Goal: Task Accomplishment & Management: Manage account settings

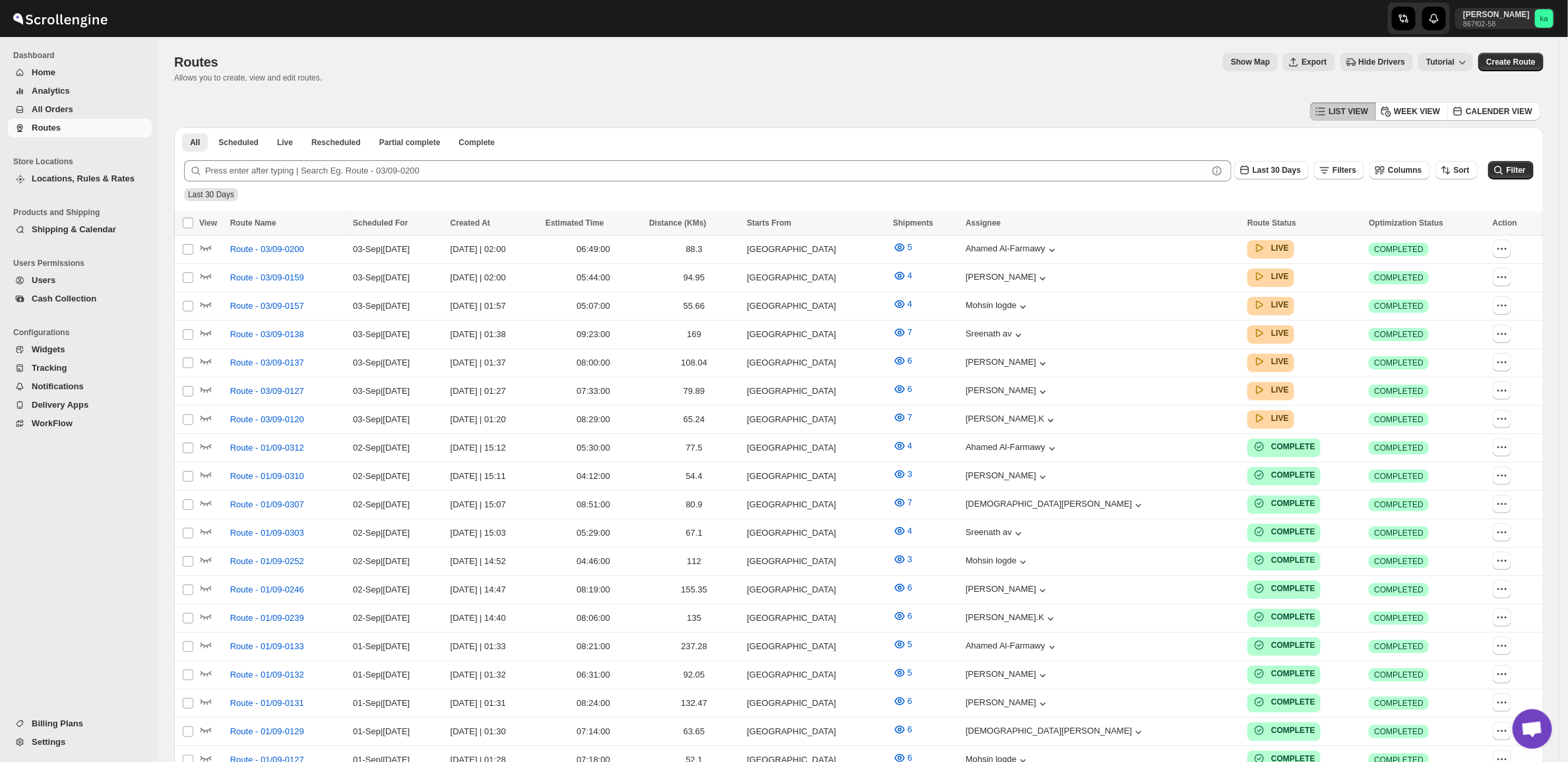
click at [34, 278] on span "Users" at bounding box center [43, 280] width 24 height 10
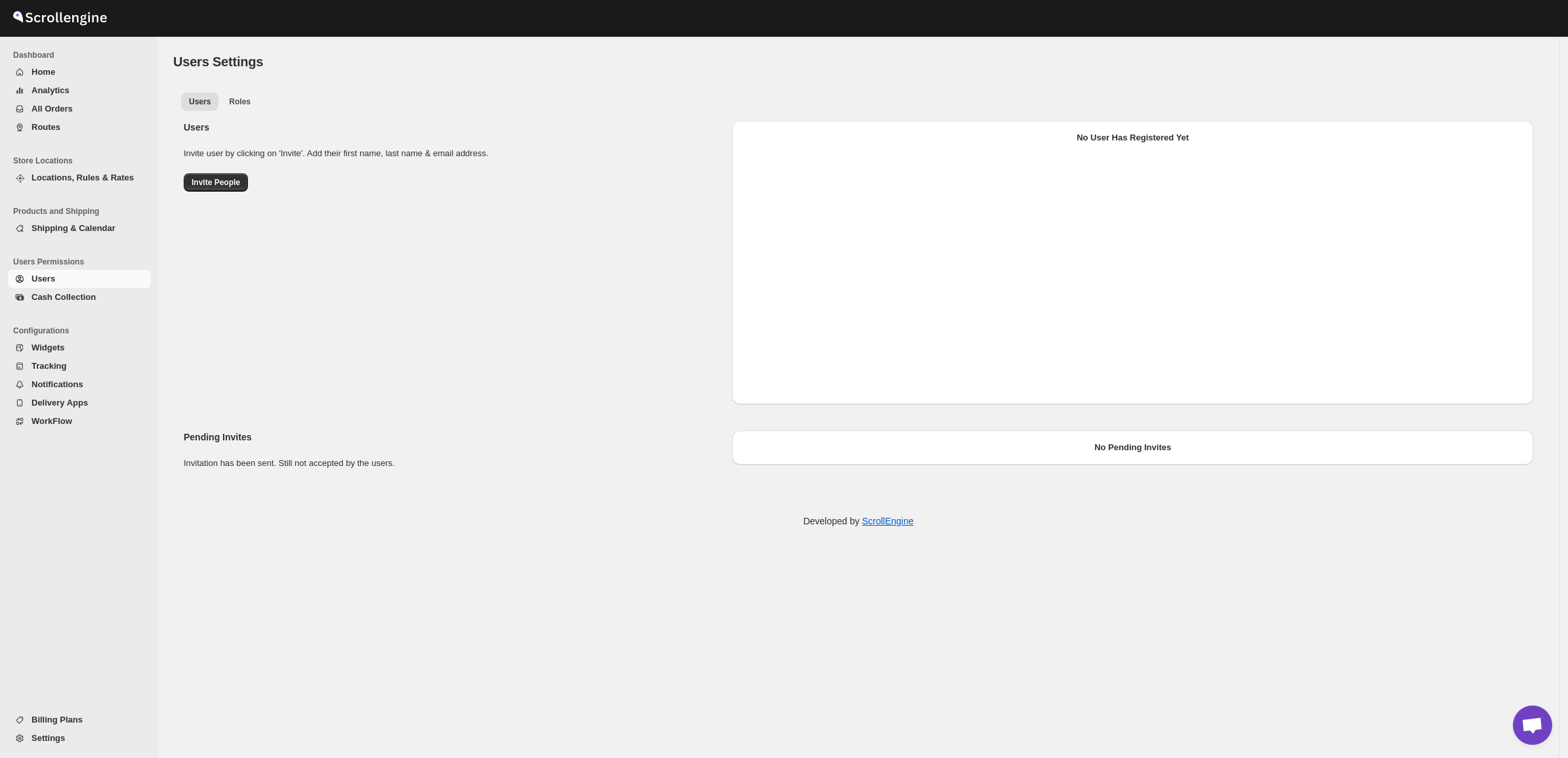
select select "637b767fbaab0276b10c91d5"
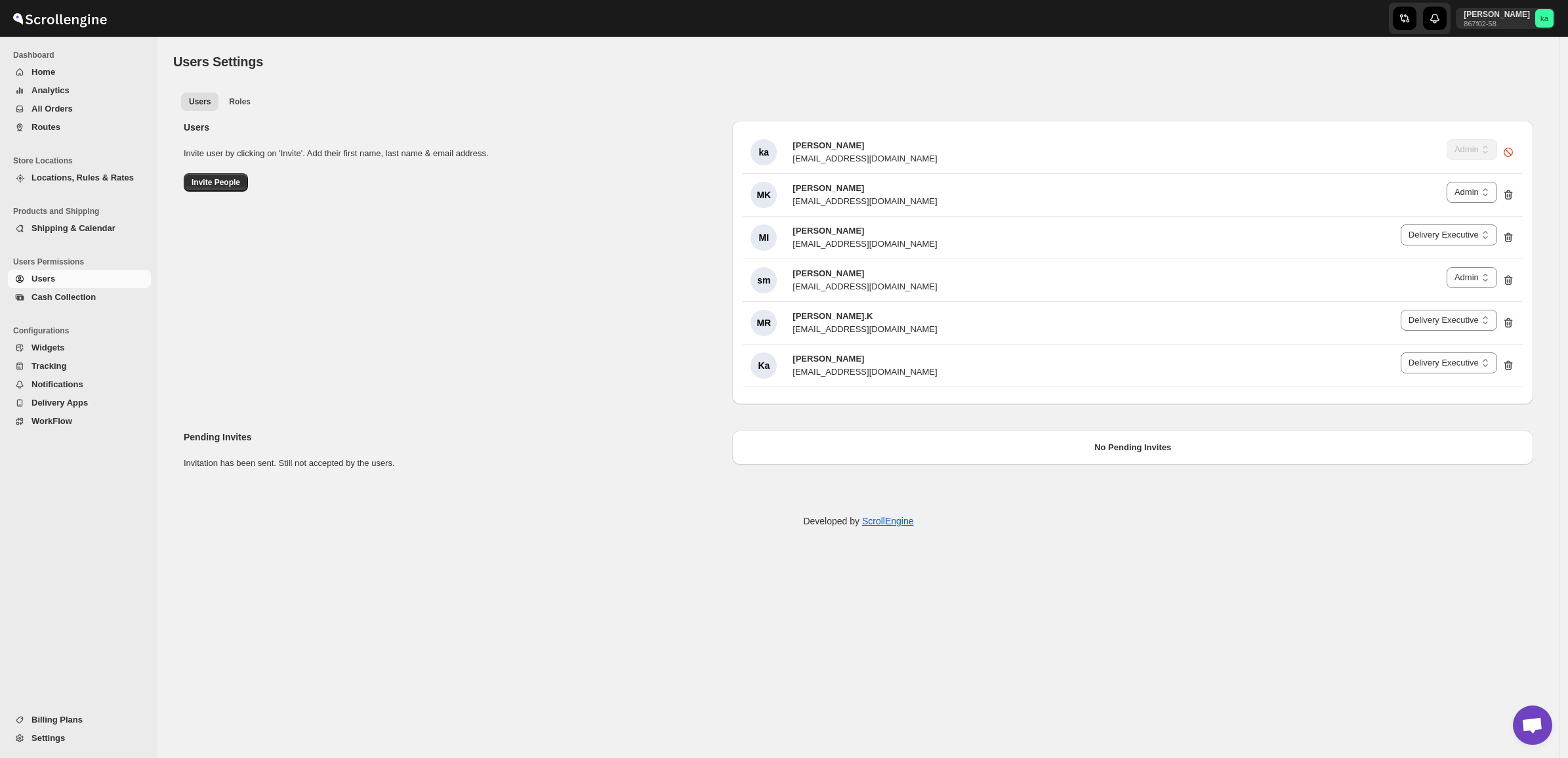
click at [47, 303] on span "Cash Collection" at bounding box center [90, 298] width 117 height 13
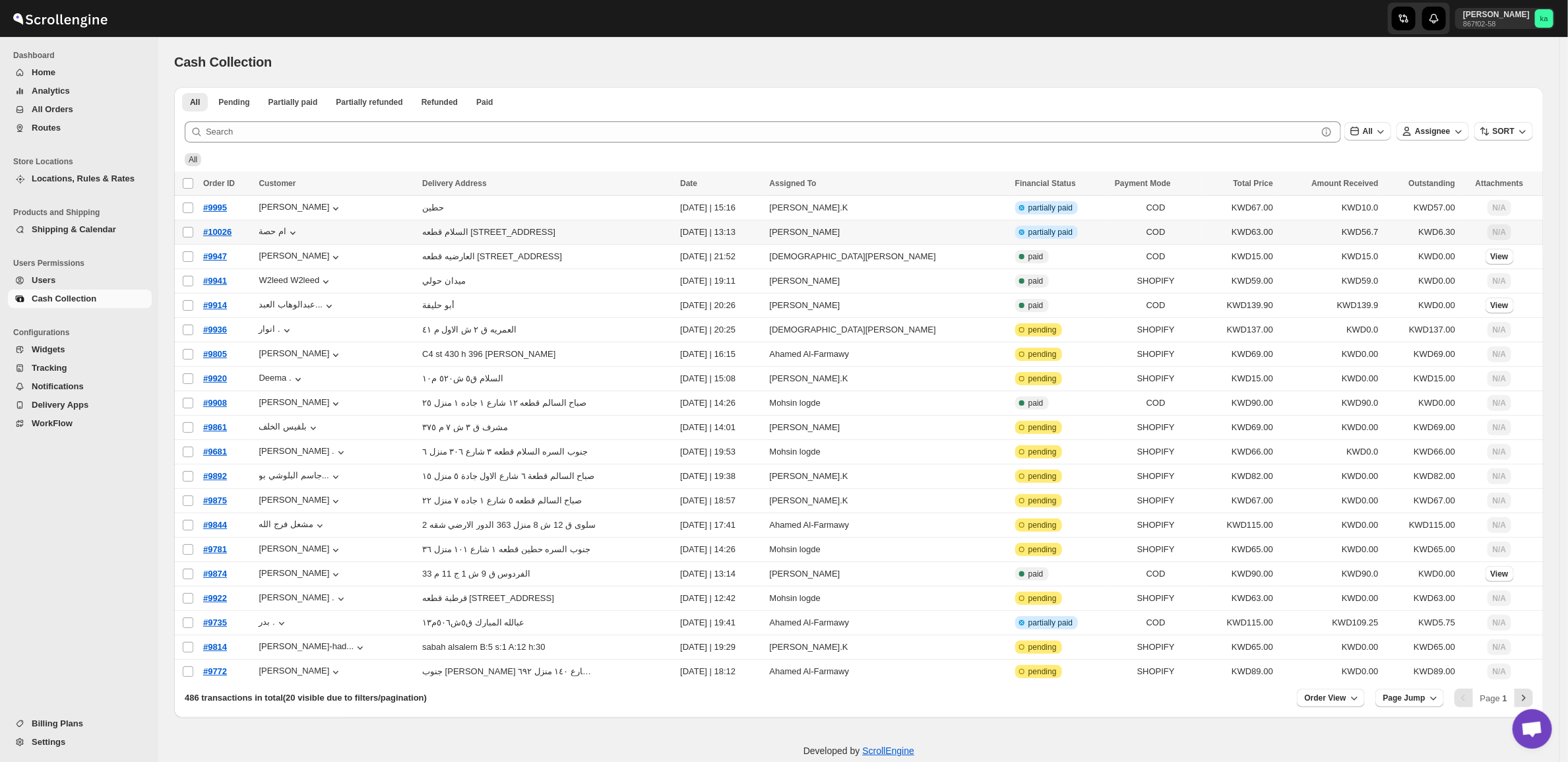
click at [234, 235] on td "#10026" at bounding box center [227, 233] width 56 height 25
checkbox input "true"
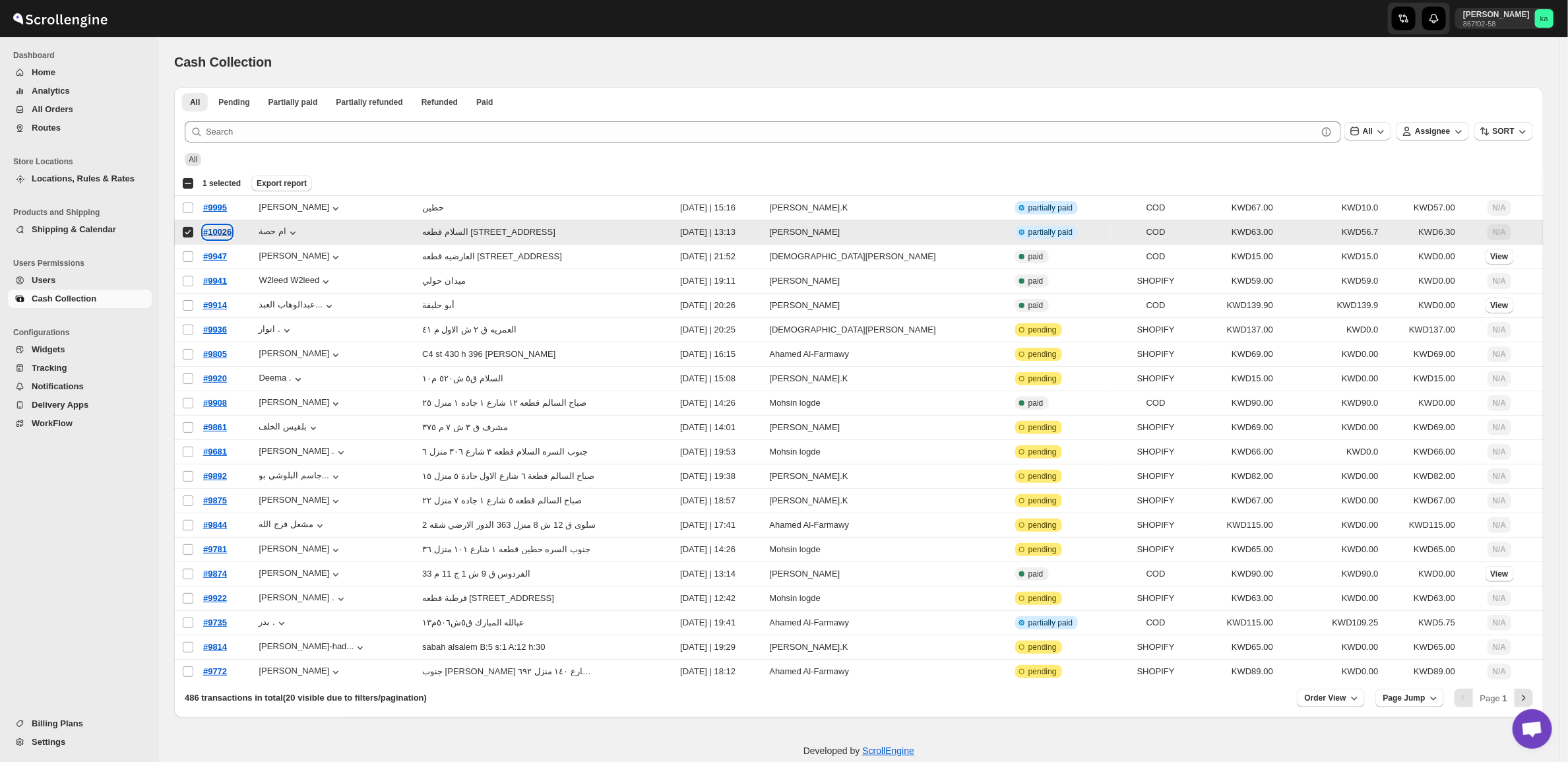
click at [217, 229] on span "#10026" at bounding box center [217, 232] width 28 height 10
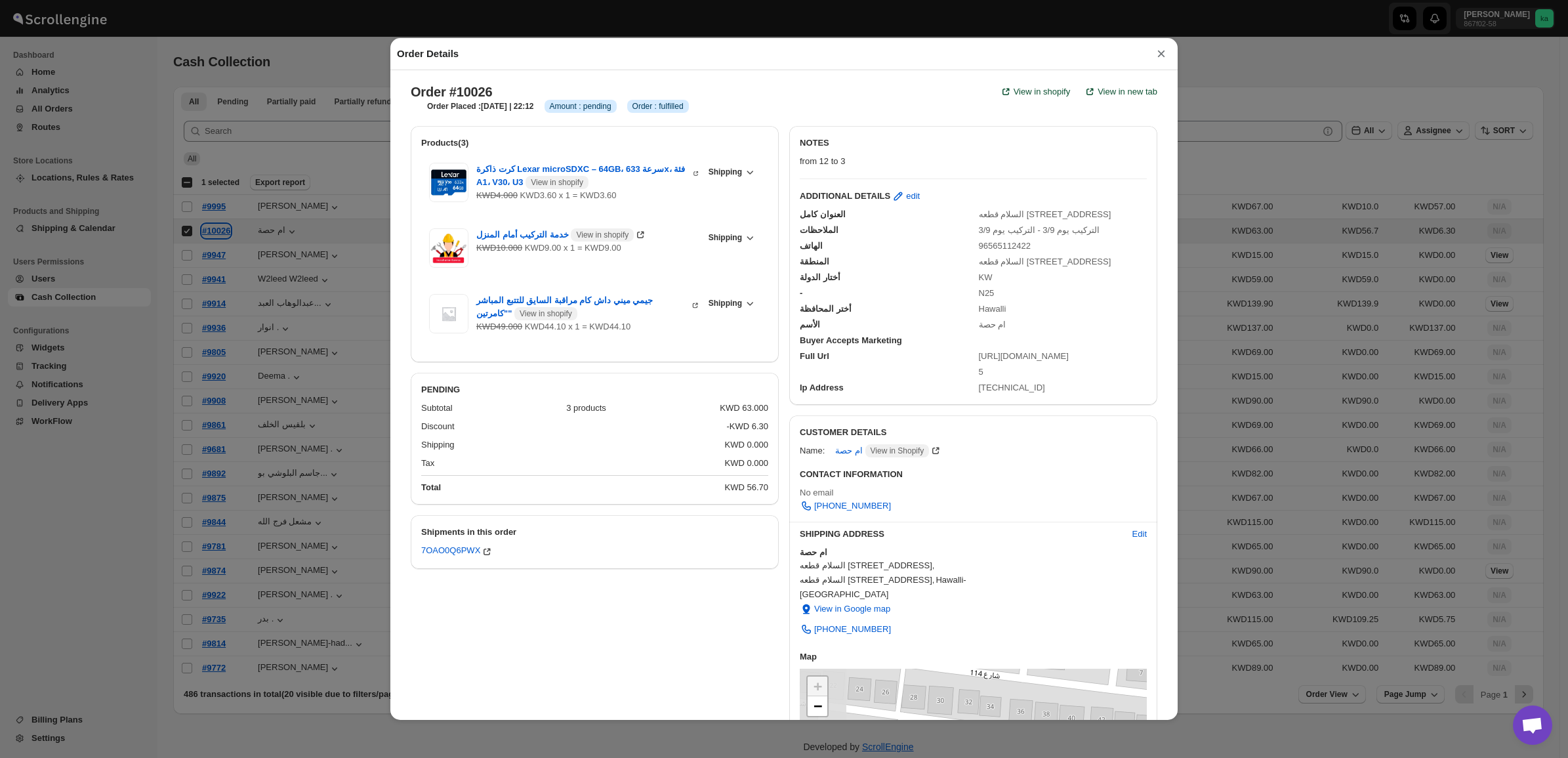
select select "KW"
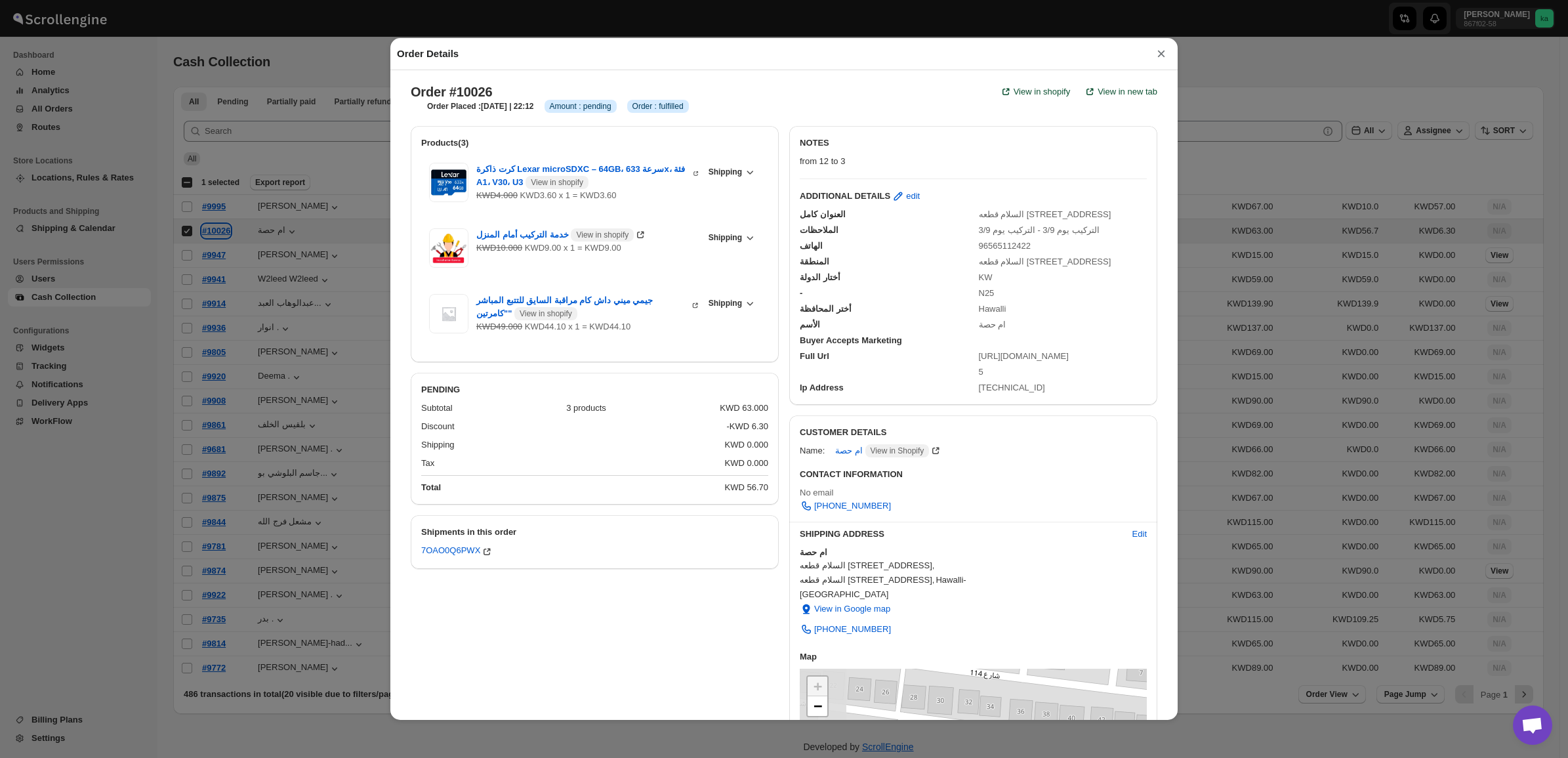
select select "KW"
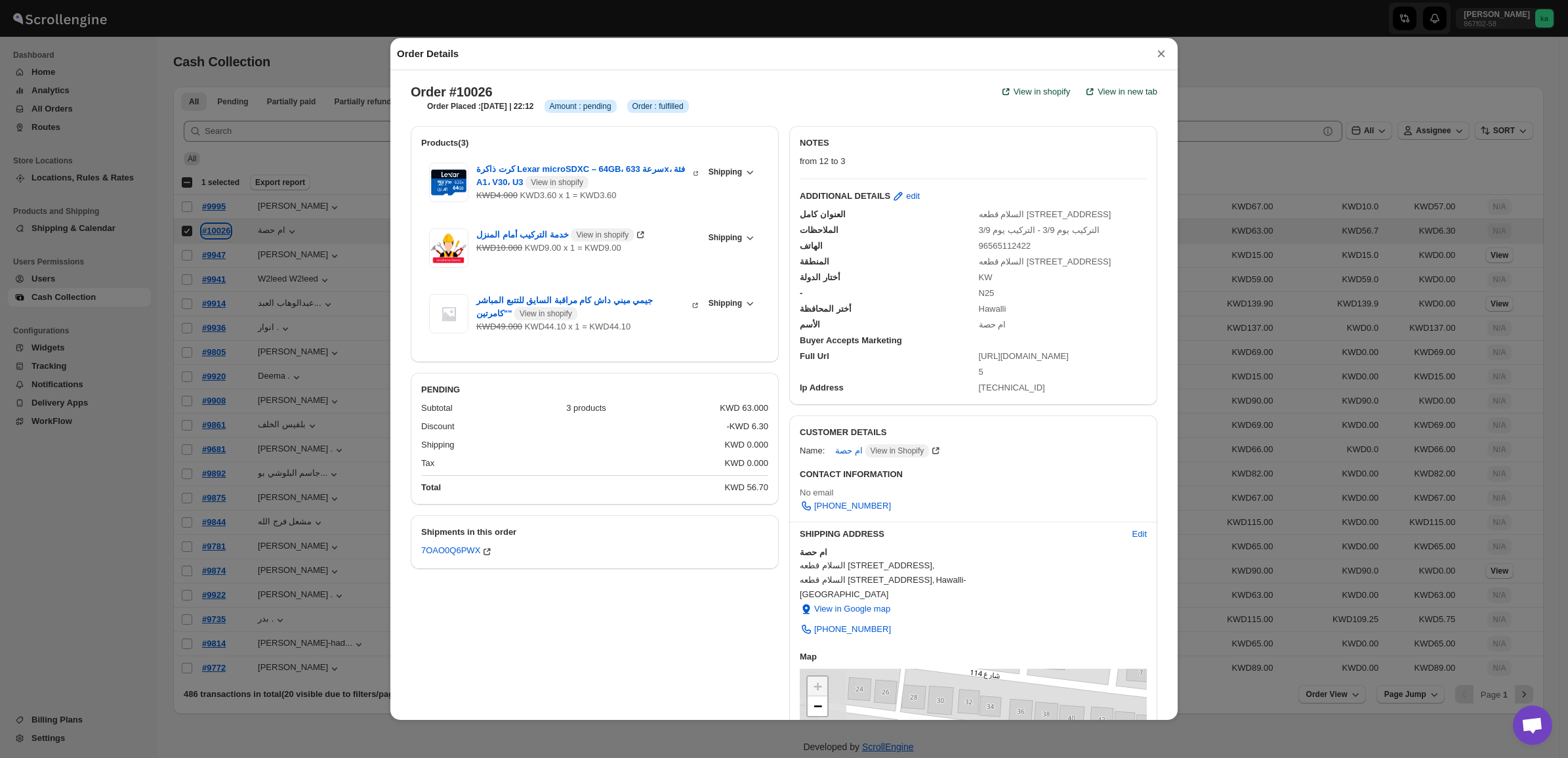
select select "KW"
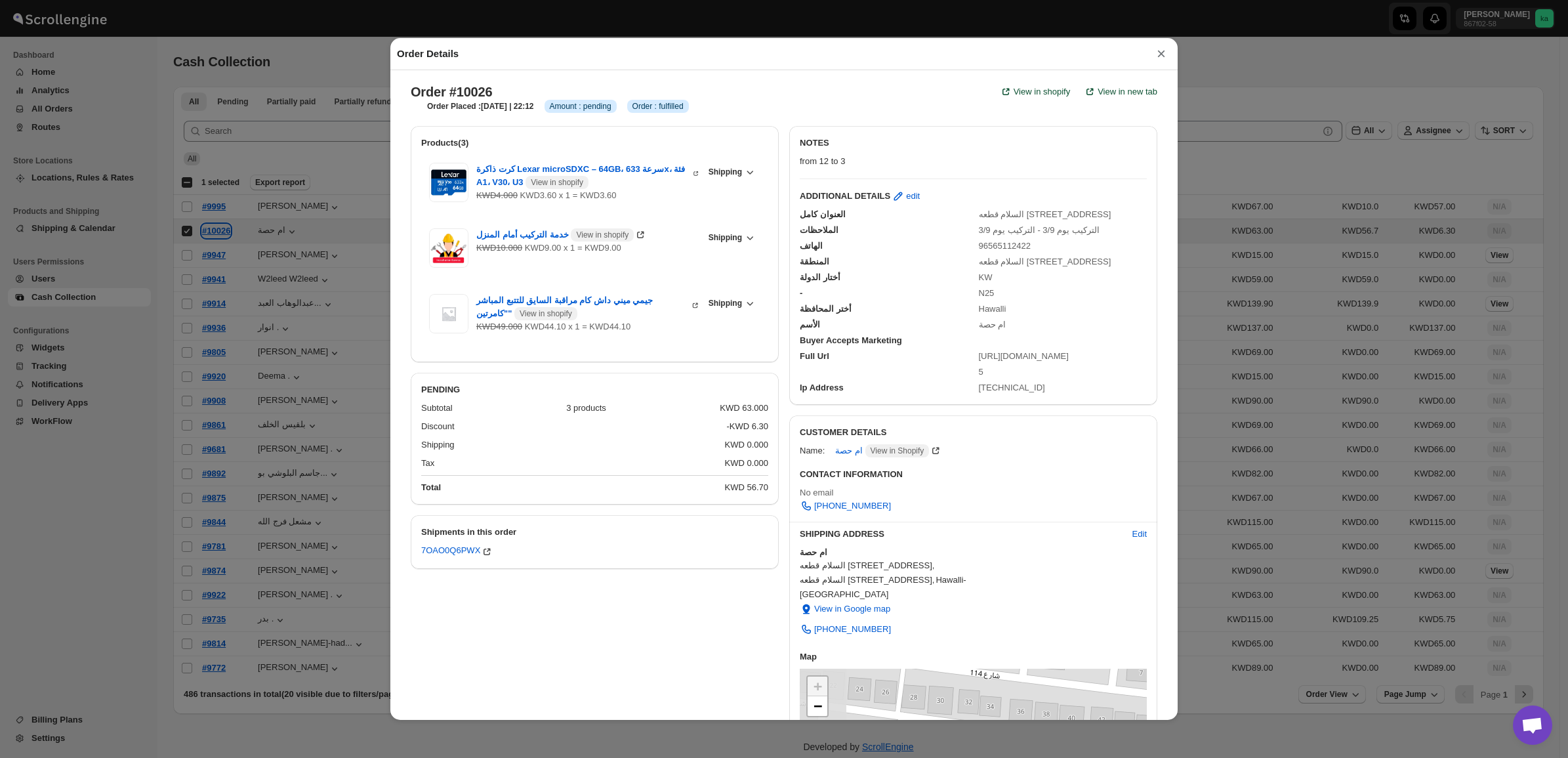
select select "KW"
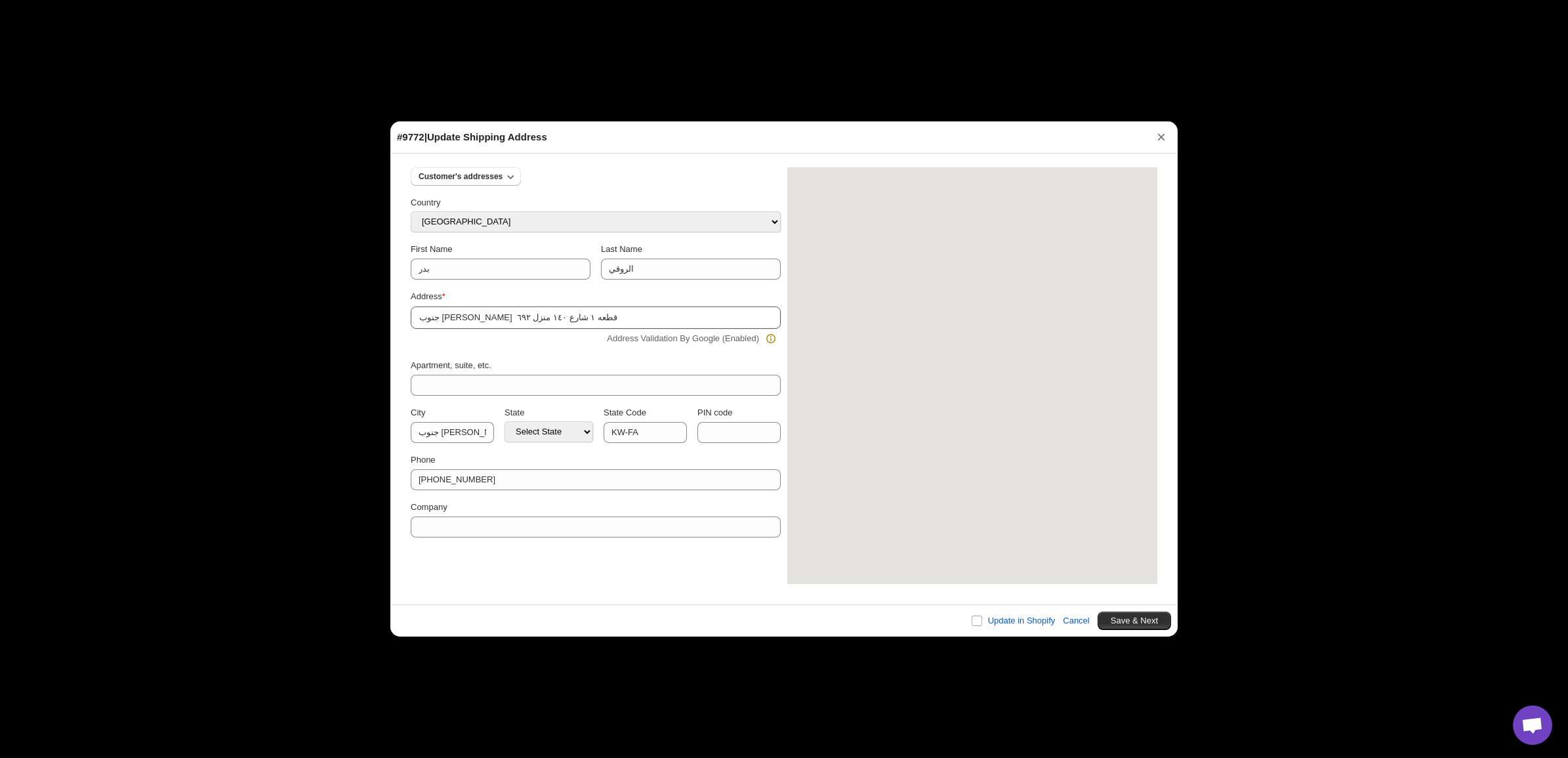
click at [1159, 136] on button "×" at bounding box center [1162, 137] width 20 height 18
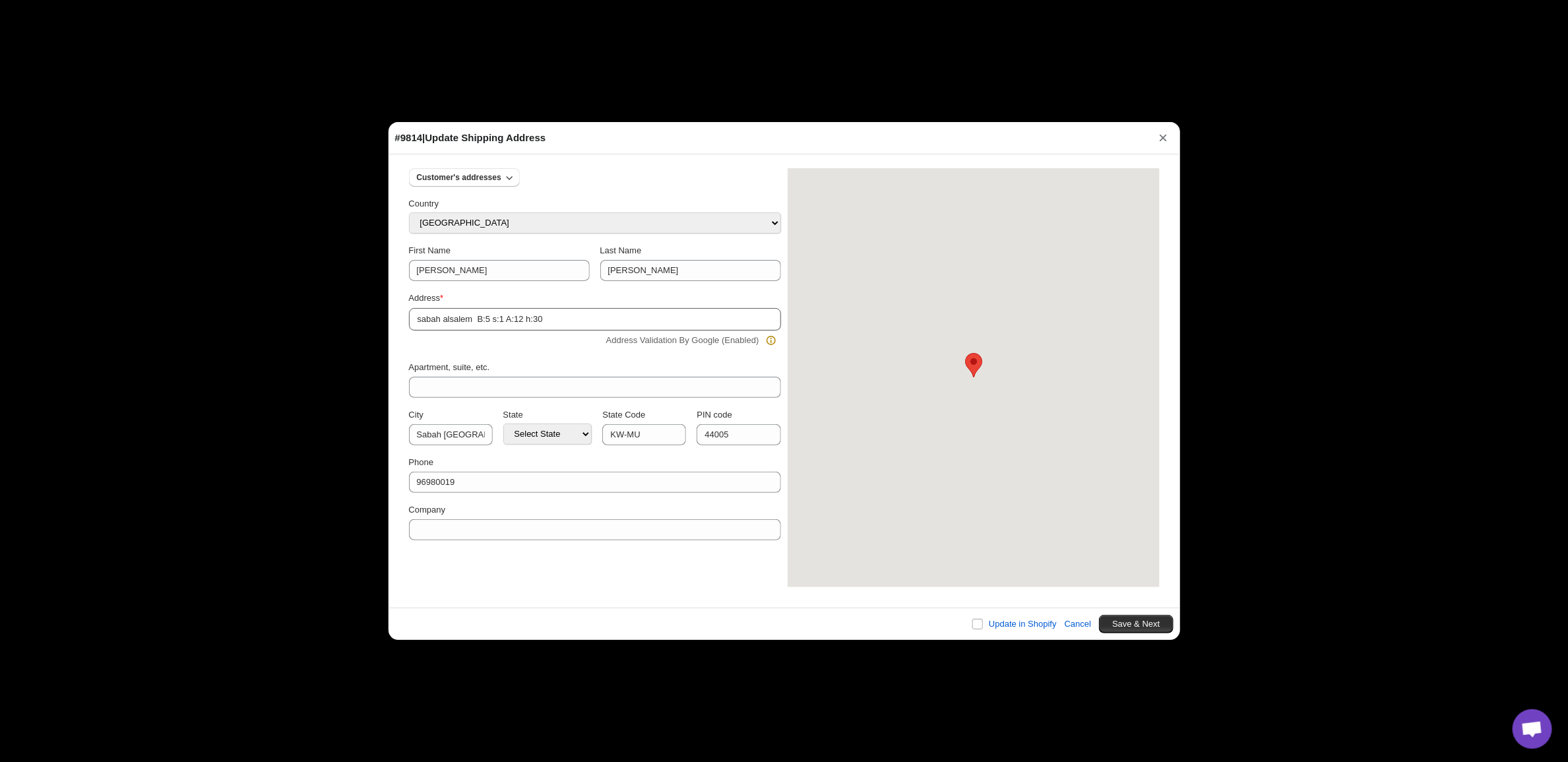
click at [1169, 134] on button "×" at bounding box center [1163, 138] width 20 height 18
click at [1156, 137] on button "×" at bounding box center [1163, 138] width 20 height 18
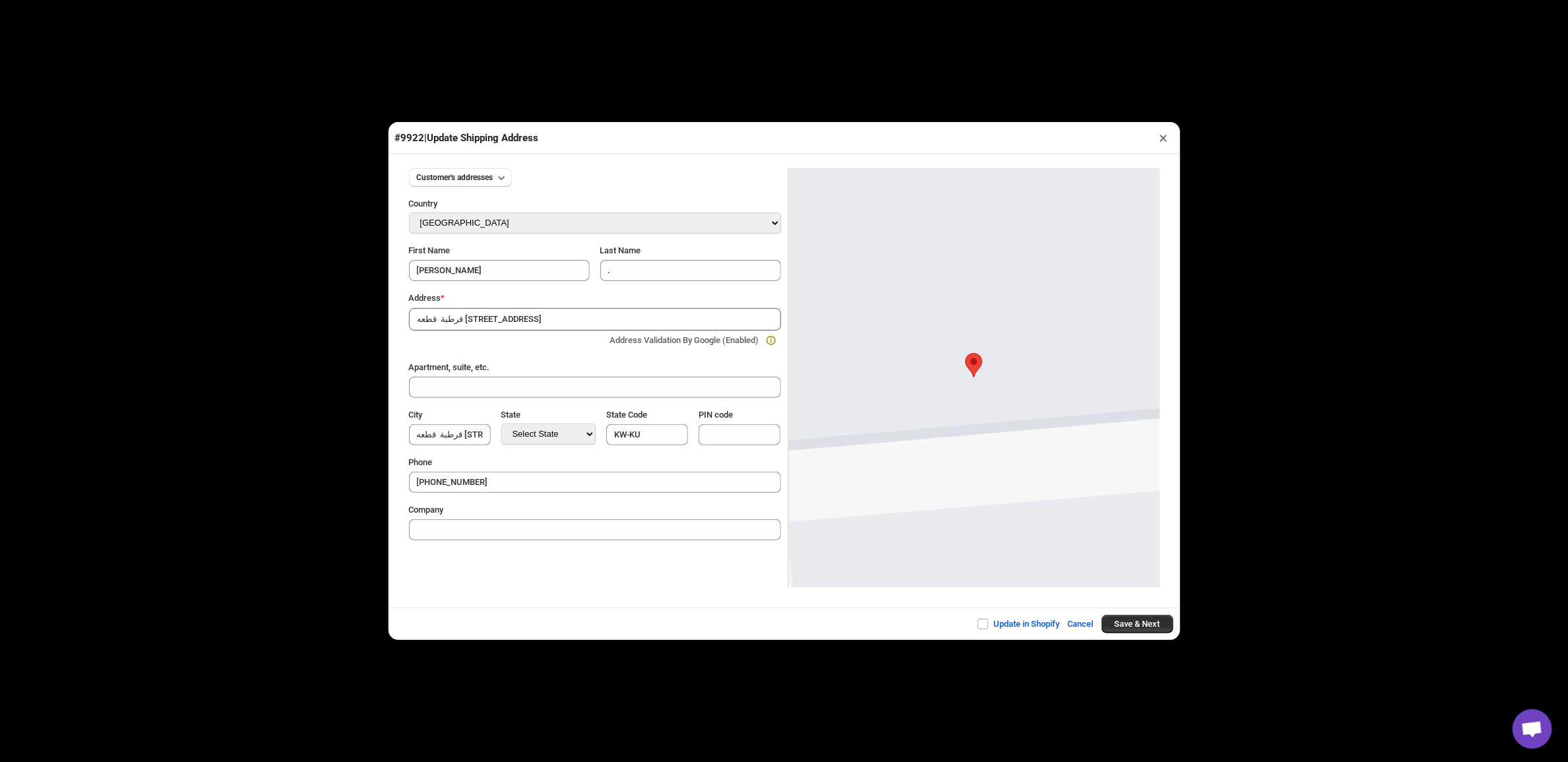
click at [1163, 139] on button "×" at bounding box center [1164, 138] width 19 height 18
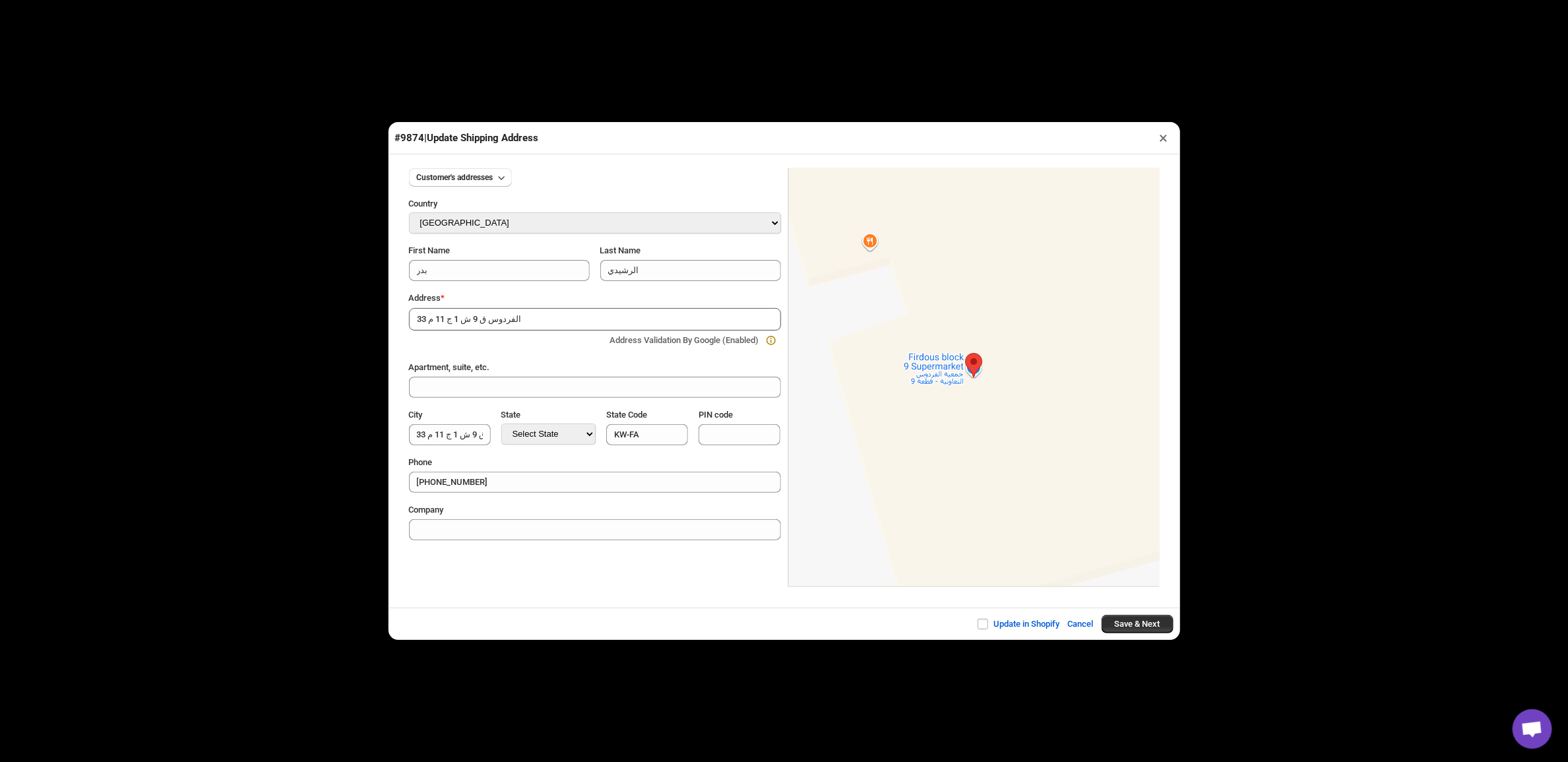
click at [1165, 139] on button "×" at bounding box center [1164, 138] width 19 height 18
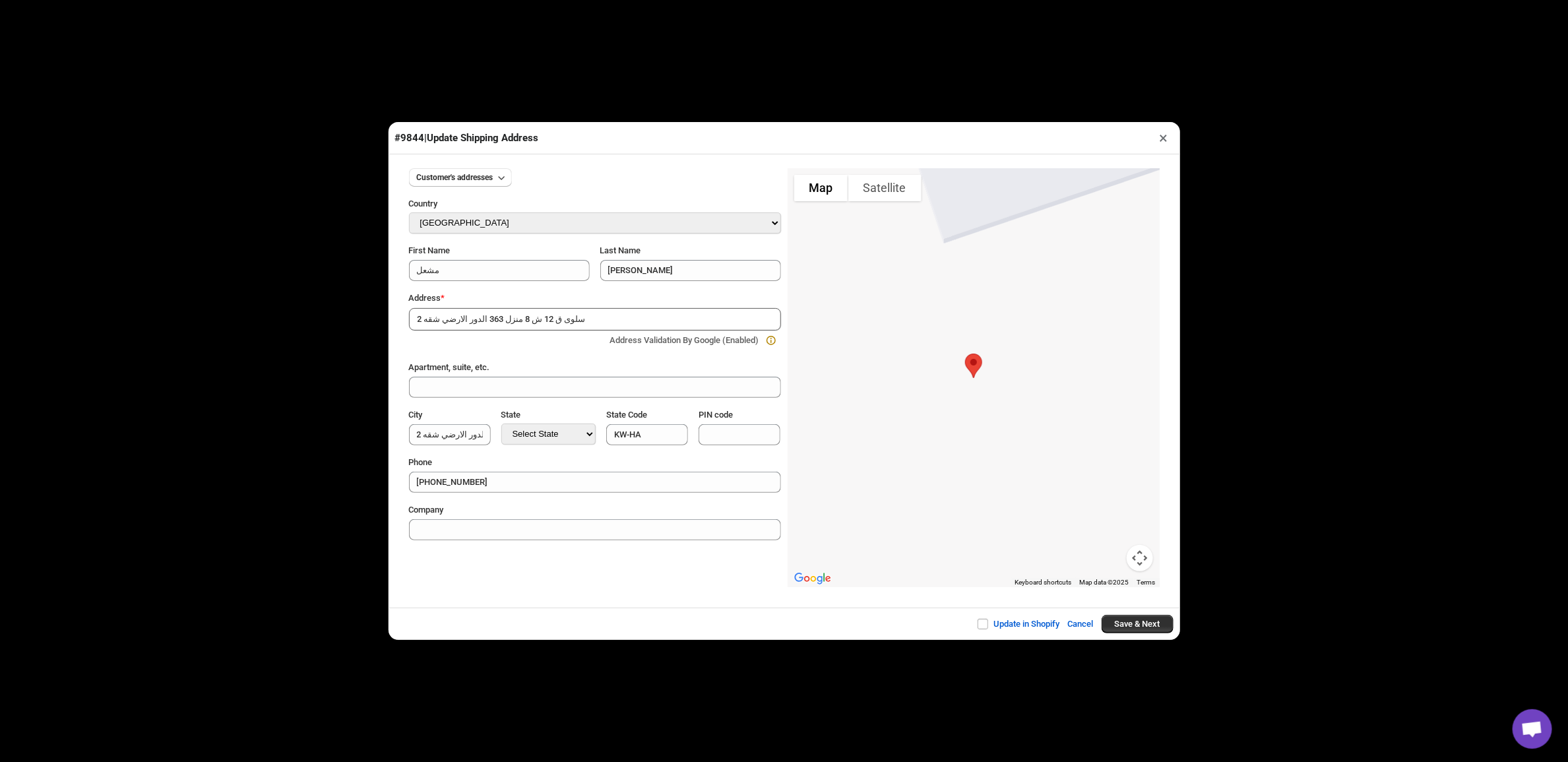
click at [1165, 139] on button "×" at bounding box center [1164, 138] width 19 height 18
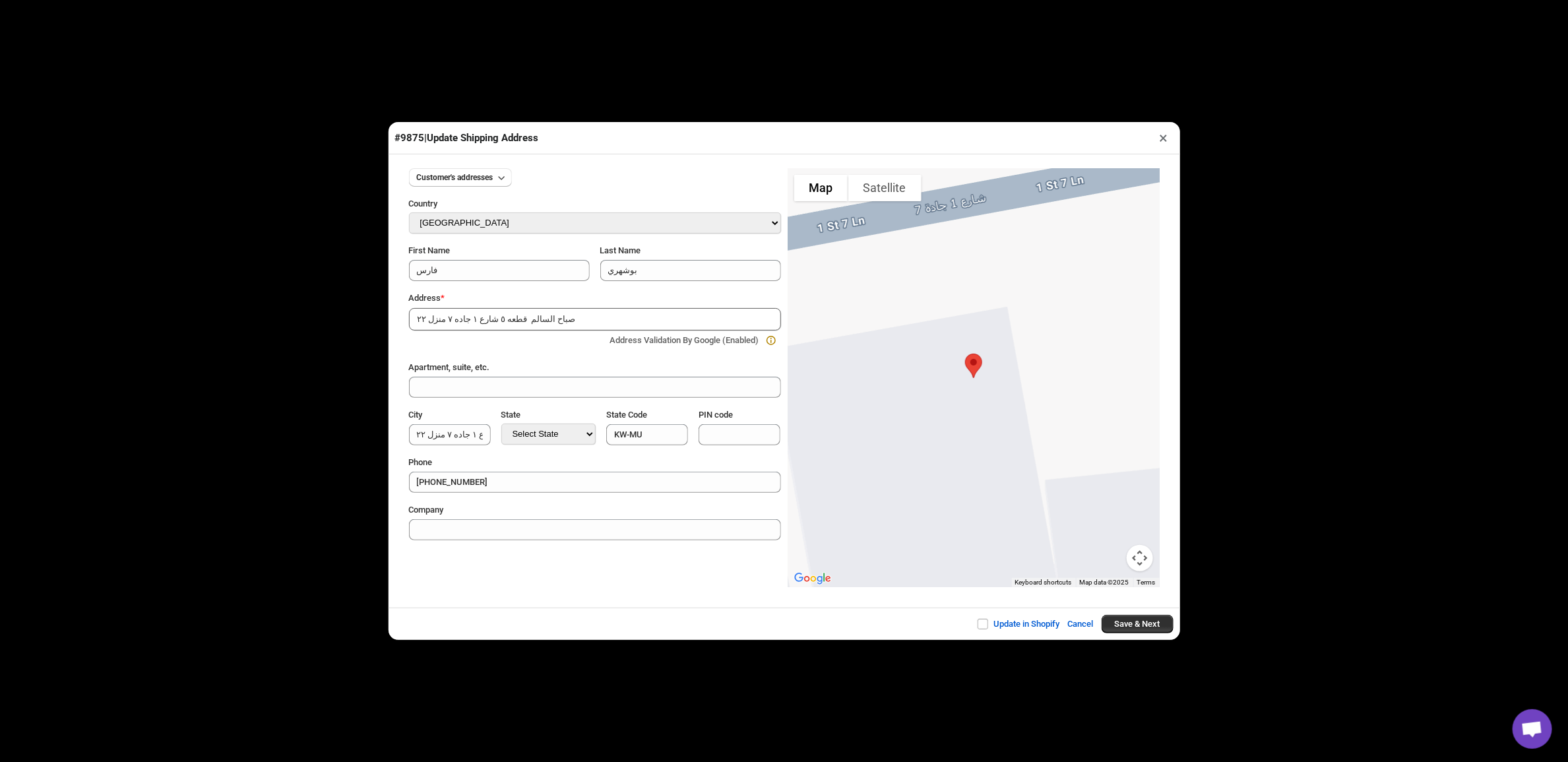
click at [1165, 139] on button "×" at bounding box center [1164, 138] width 19 height 18
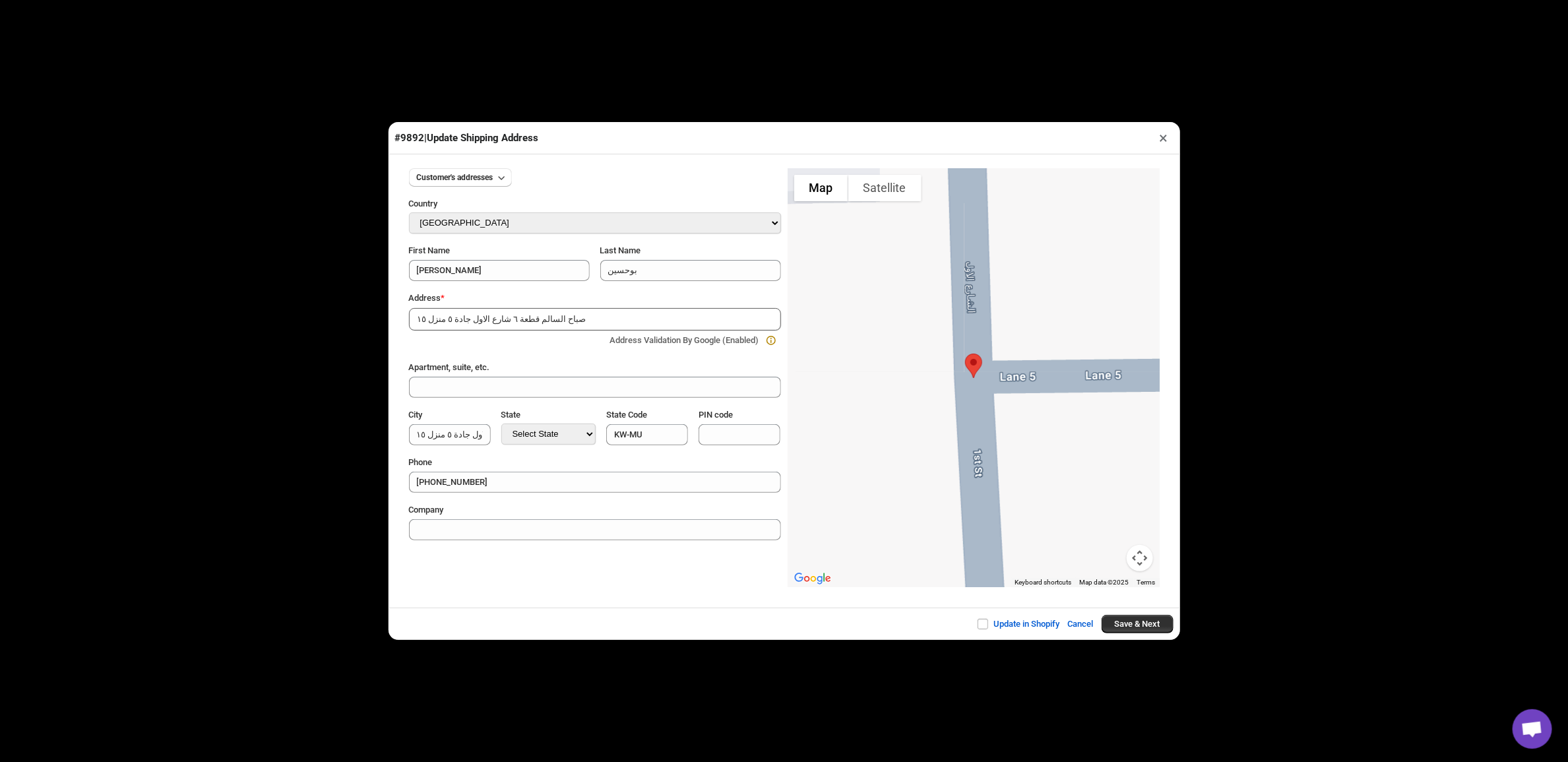
click at [1165, 139] on button "×" at bounding box center [1164, 138] width 19 height 18
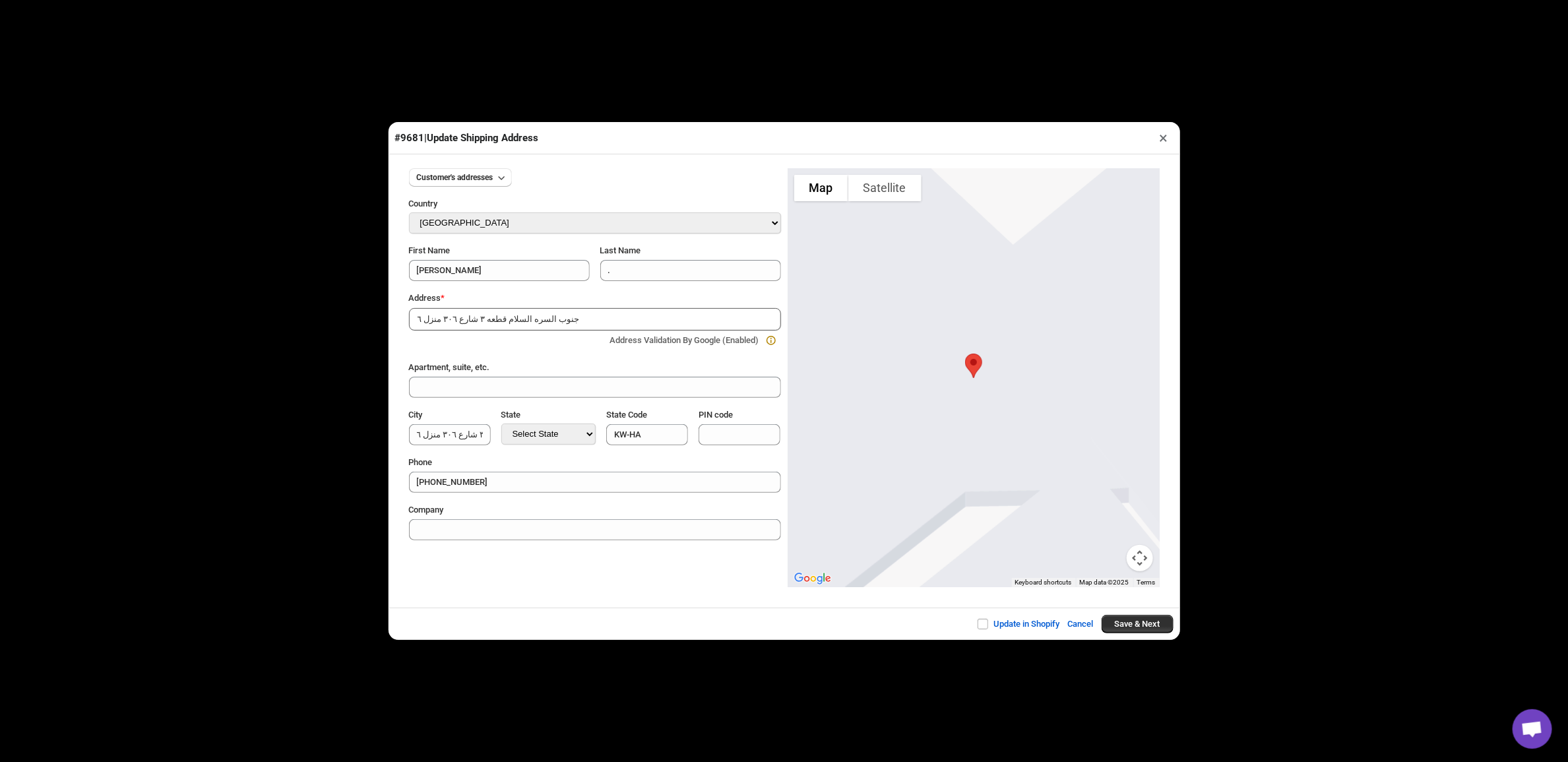
click at [1165, 139] on button "×" at bounding box center [1164, 138] width 19 height 18
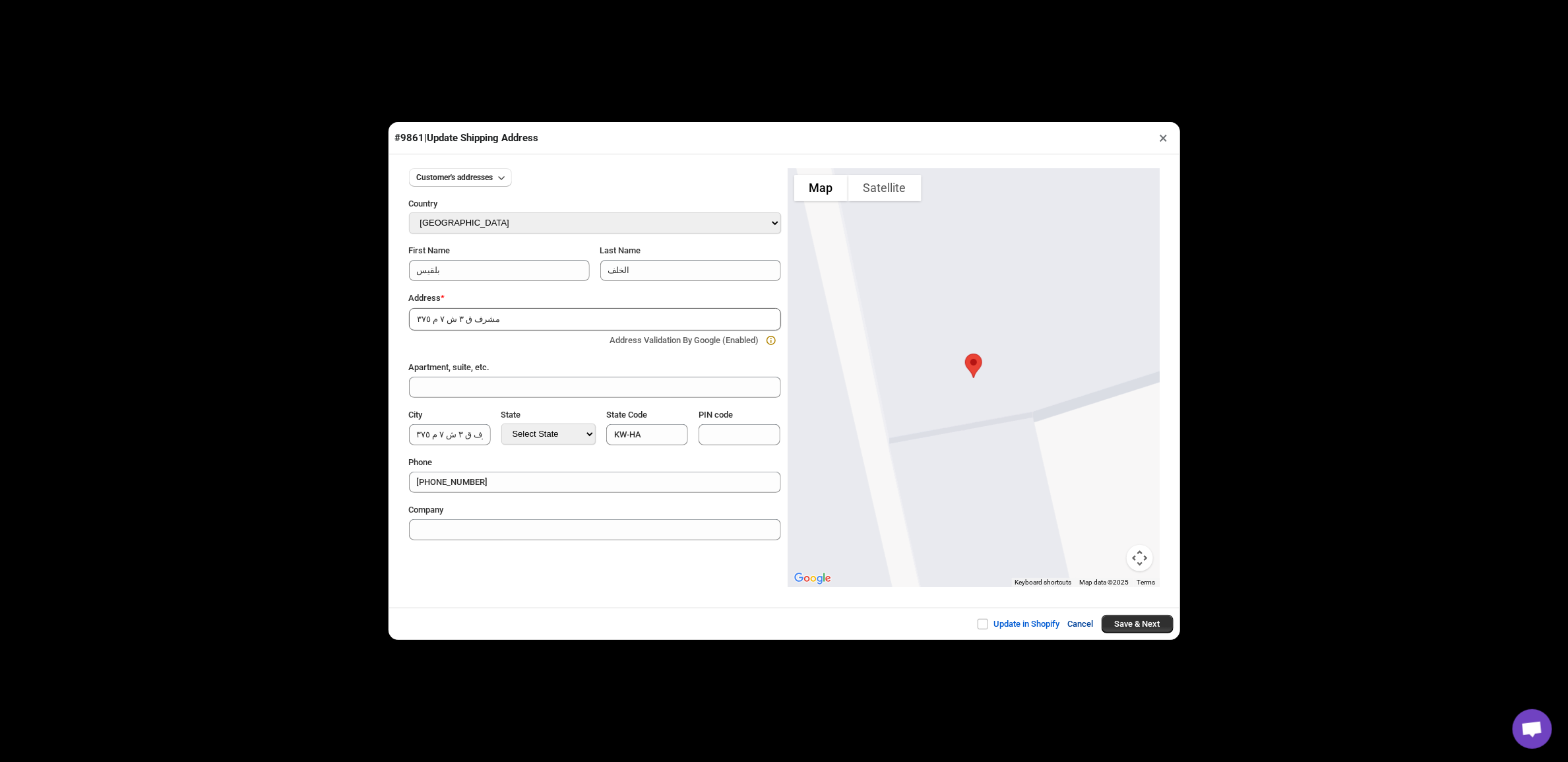
click at [1079, 631] on button "Cancel" at bounding box center [1081, 624] width 41 height 26
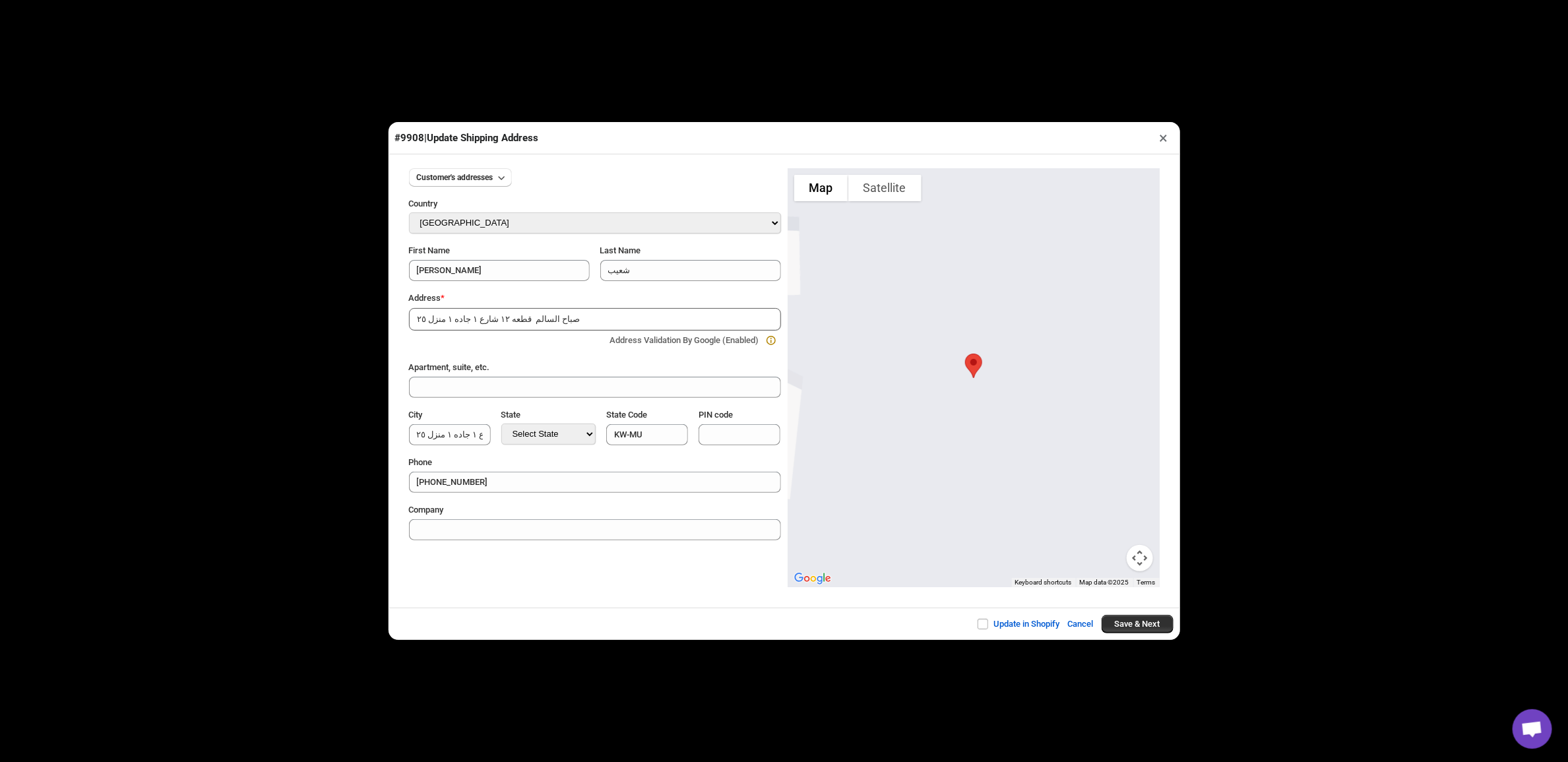
click at [1079, 631] on button "Cancel" at bounding box center [1081, 624] width 41 height 26
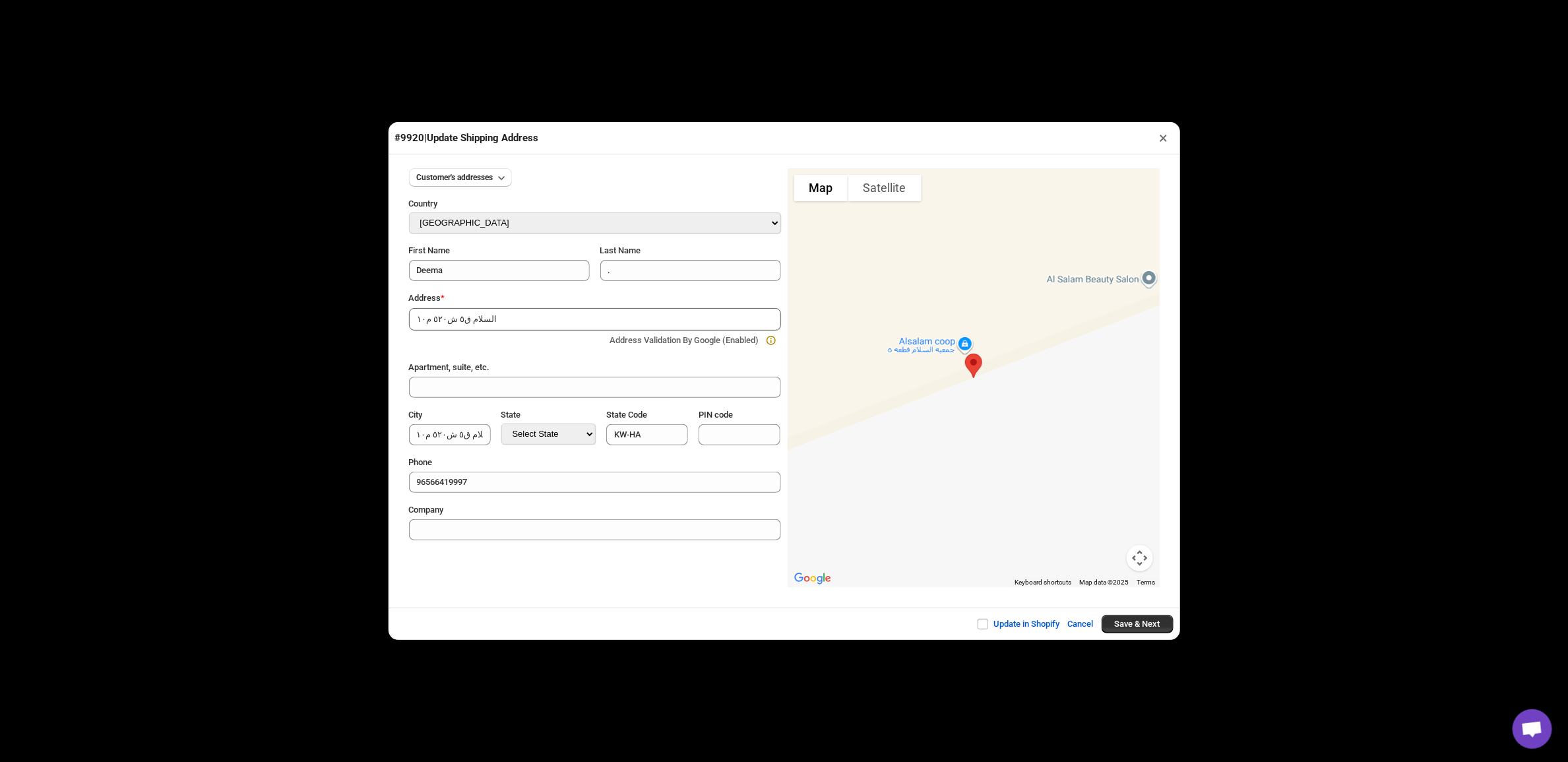
click at [1079, 631] on button "Cancel" at bounding box center [1081, 624] width 41 height 26
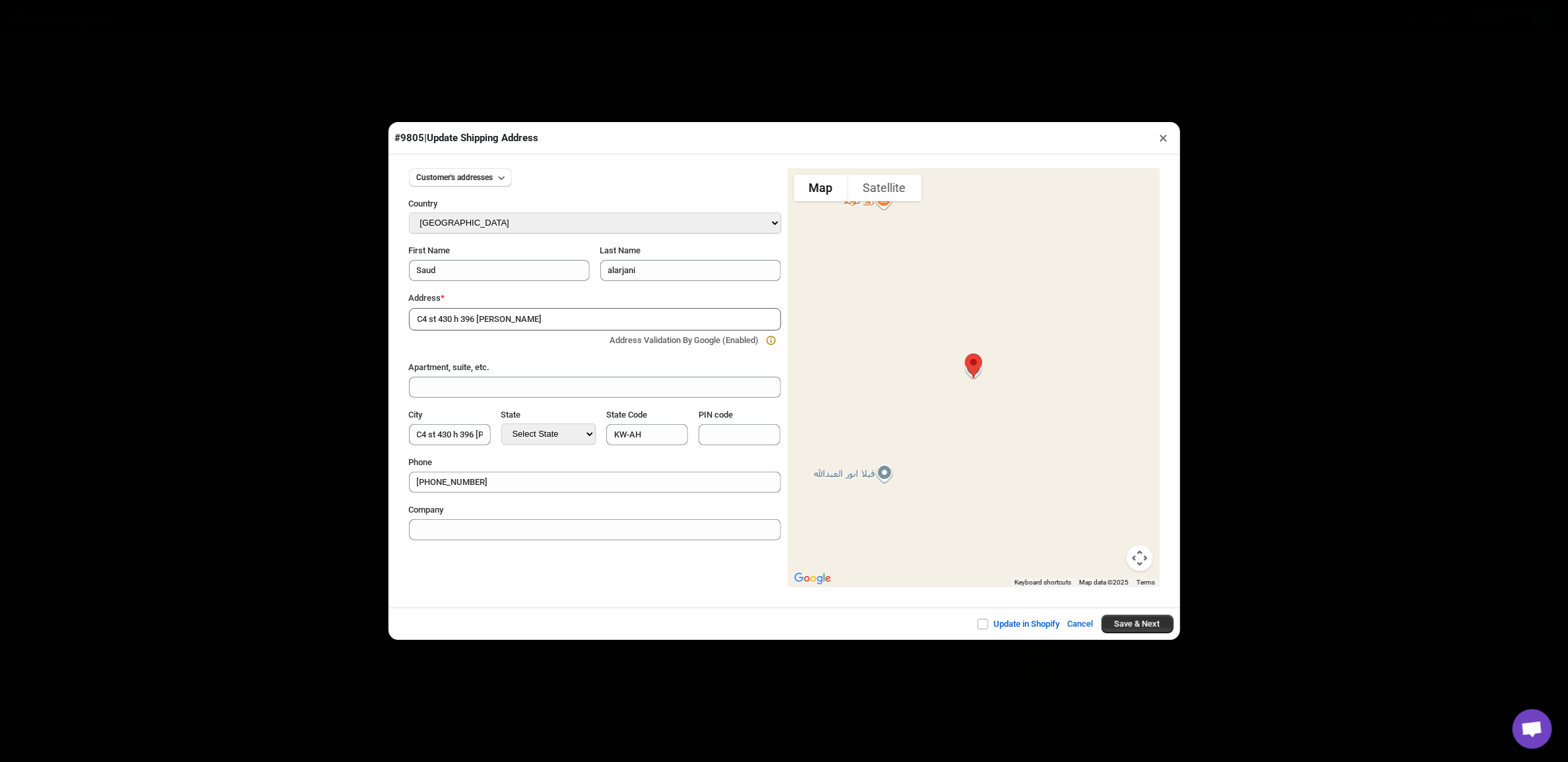
click at [1079, 631] on button "Cancel" at bounding box center [1081, 624] width 41 height 26
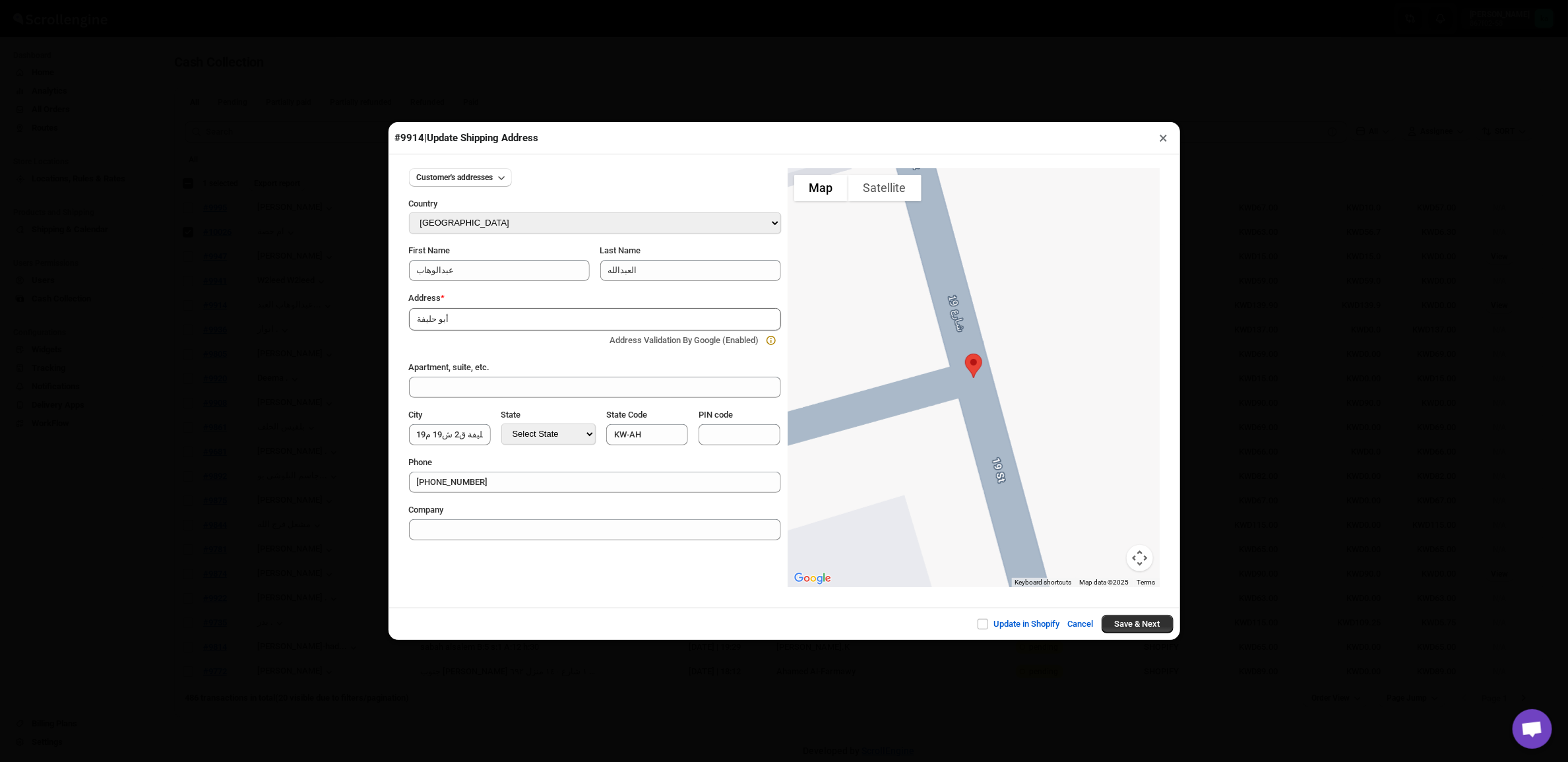
click at [1079, 631] on button "Cancel" at bounding box center [1081, 624] width 41 height 26
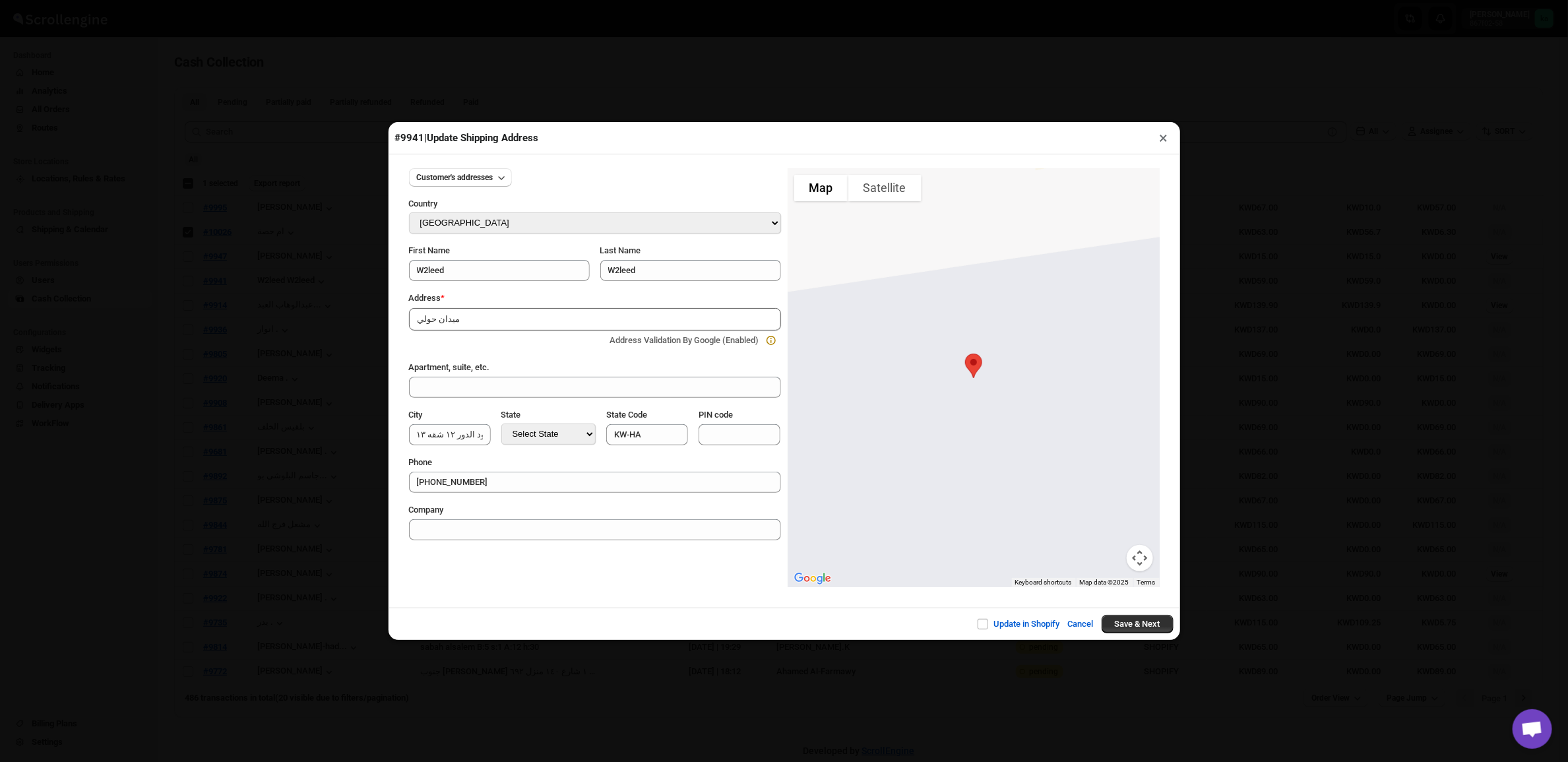
click at [1079, 631] on button "Cancel" at bounding box center [1081, 624] width 41 height 26
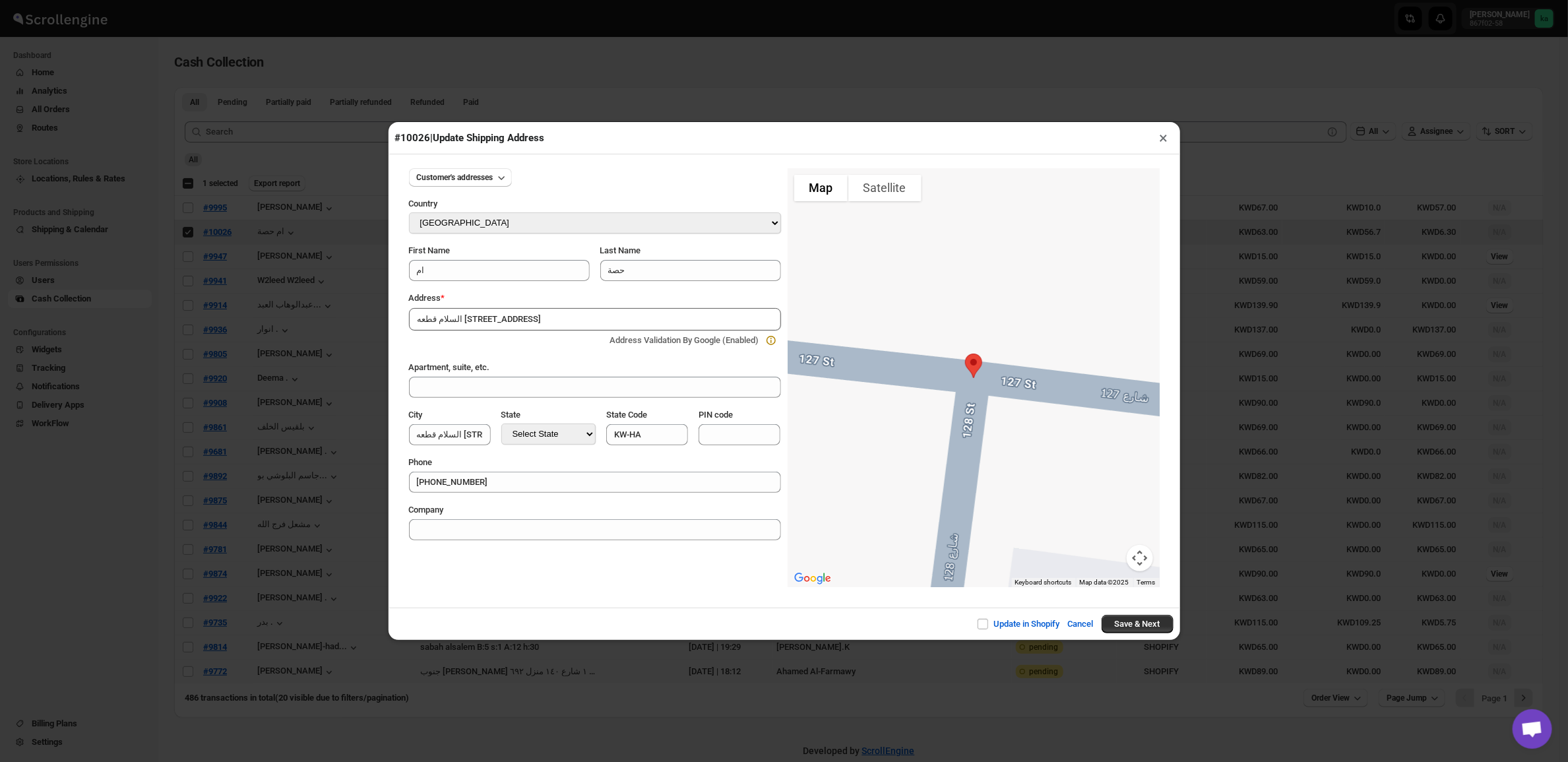
click at [1079, 631] on button "Cancel" at bounding box center [1081, 624] width 41 height 26
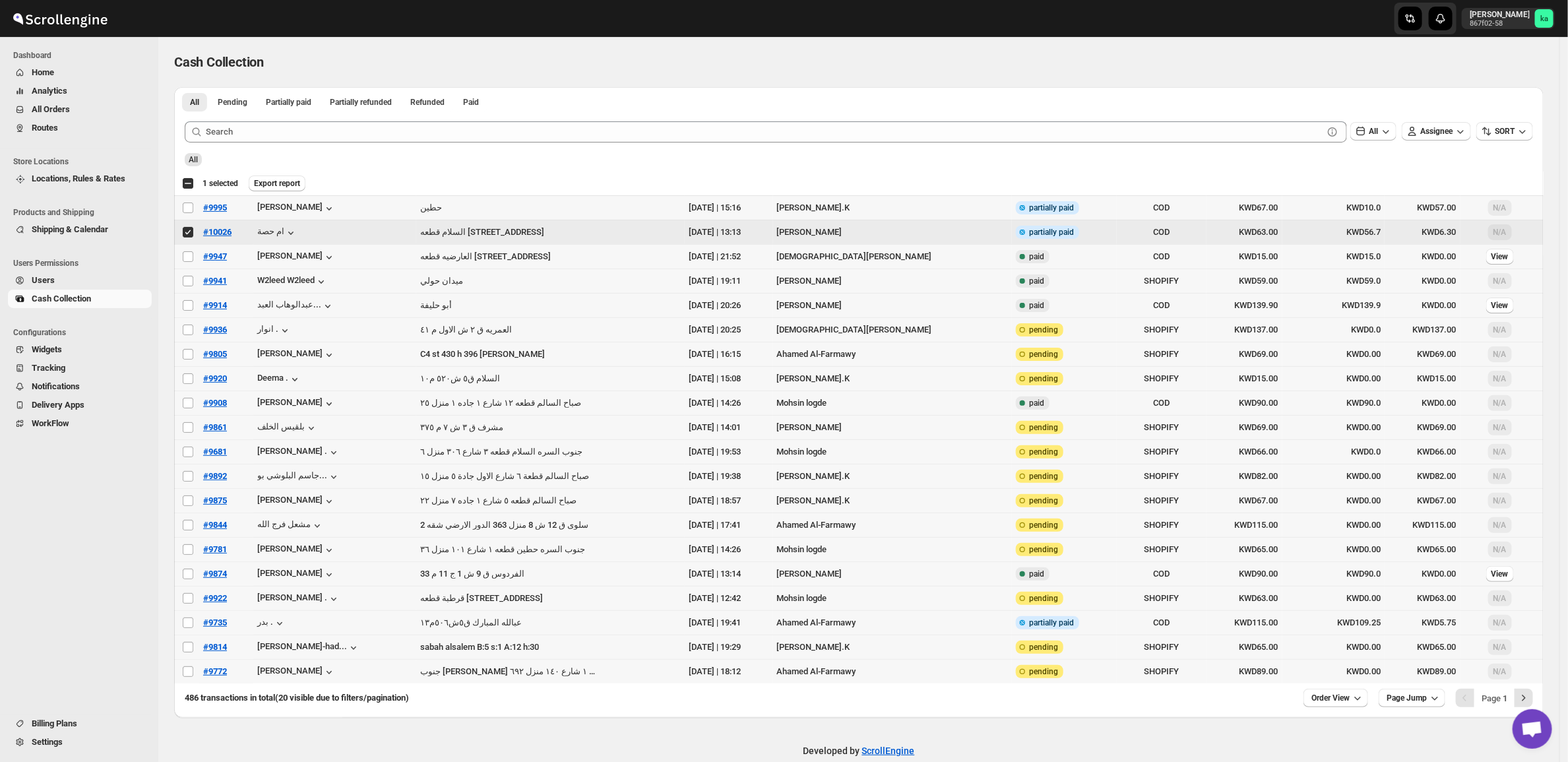
click at [1121, 629] on span "COD" at bounding box center [1161, 622] width 82 height 13
checkbox input "true"
click at [219, 227] on span "#10026" at bounding box center [217, 232] width 28 height 10
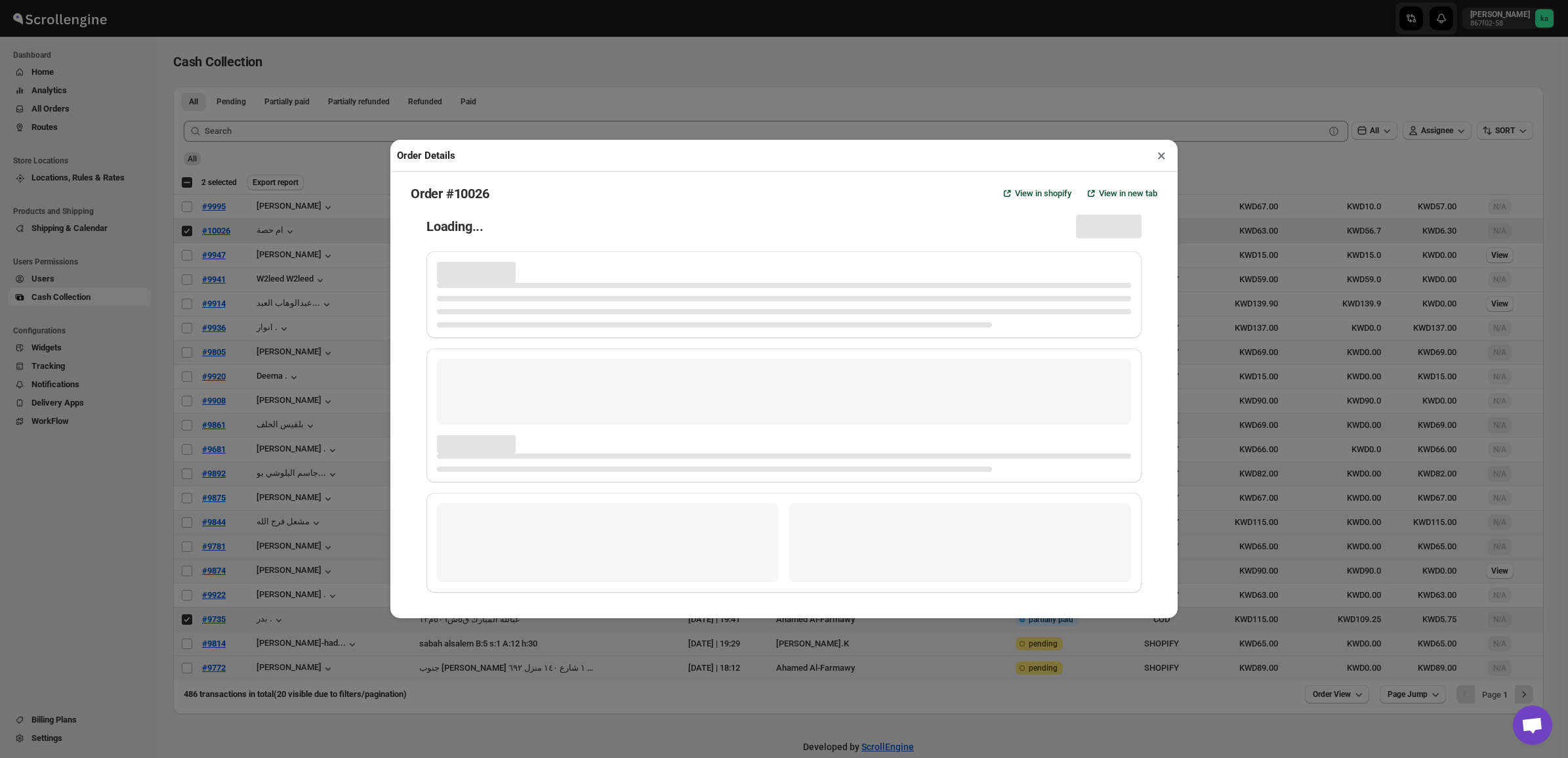
click at [1156, 158] on div "Order Details × Order #10026 View in shopify View in new tab Loading..." at bounding box center [784, 379] width 788 height 478
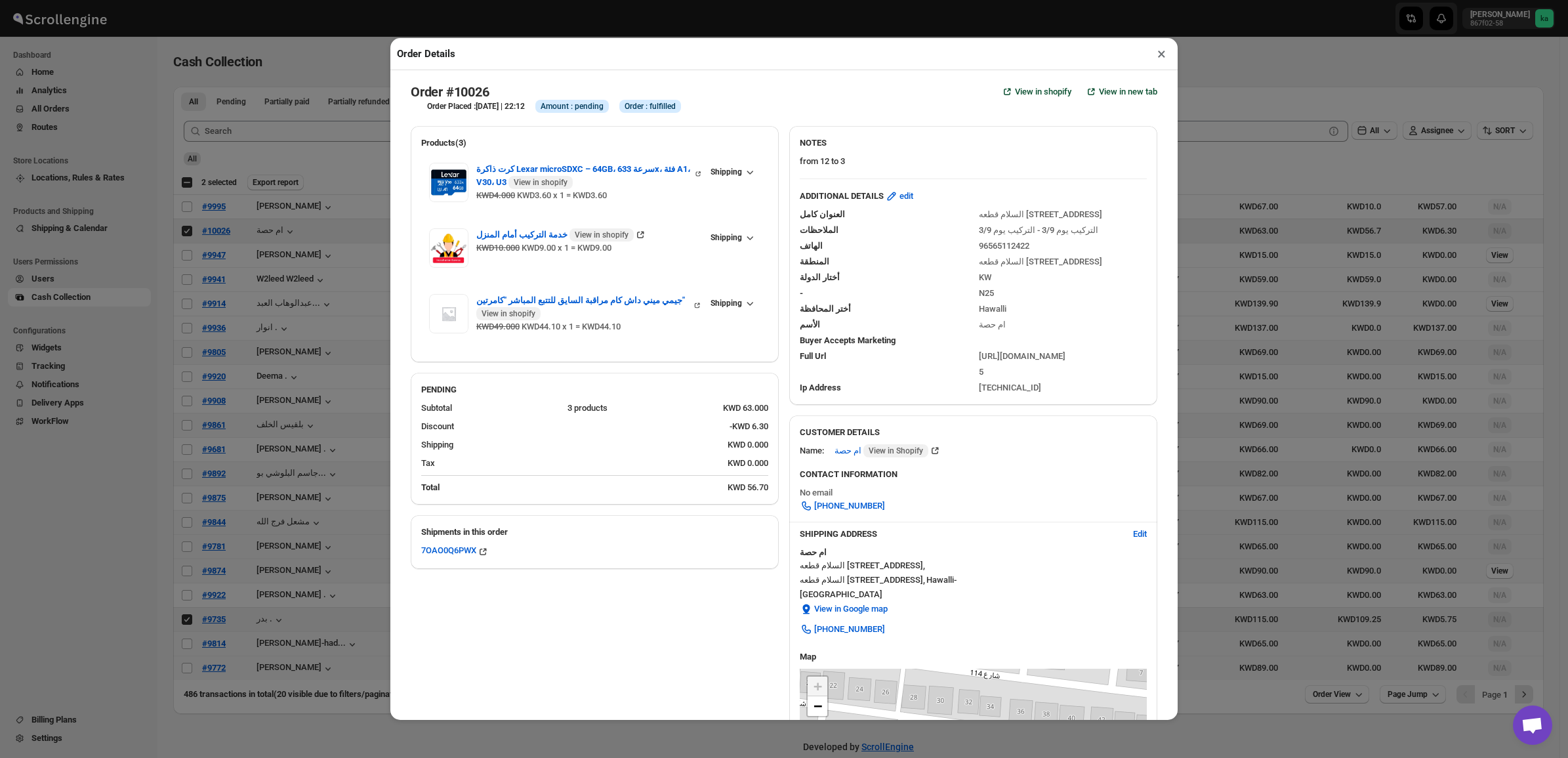
click at [1160, 60] on button "×" at bounding box center [1161, 53] width 19 height 18
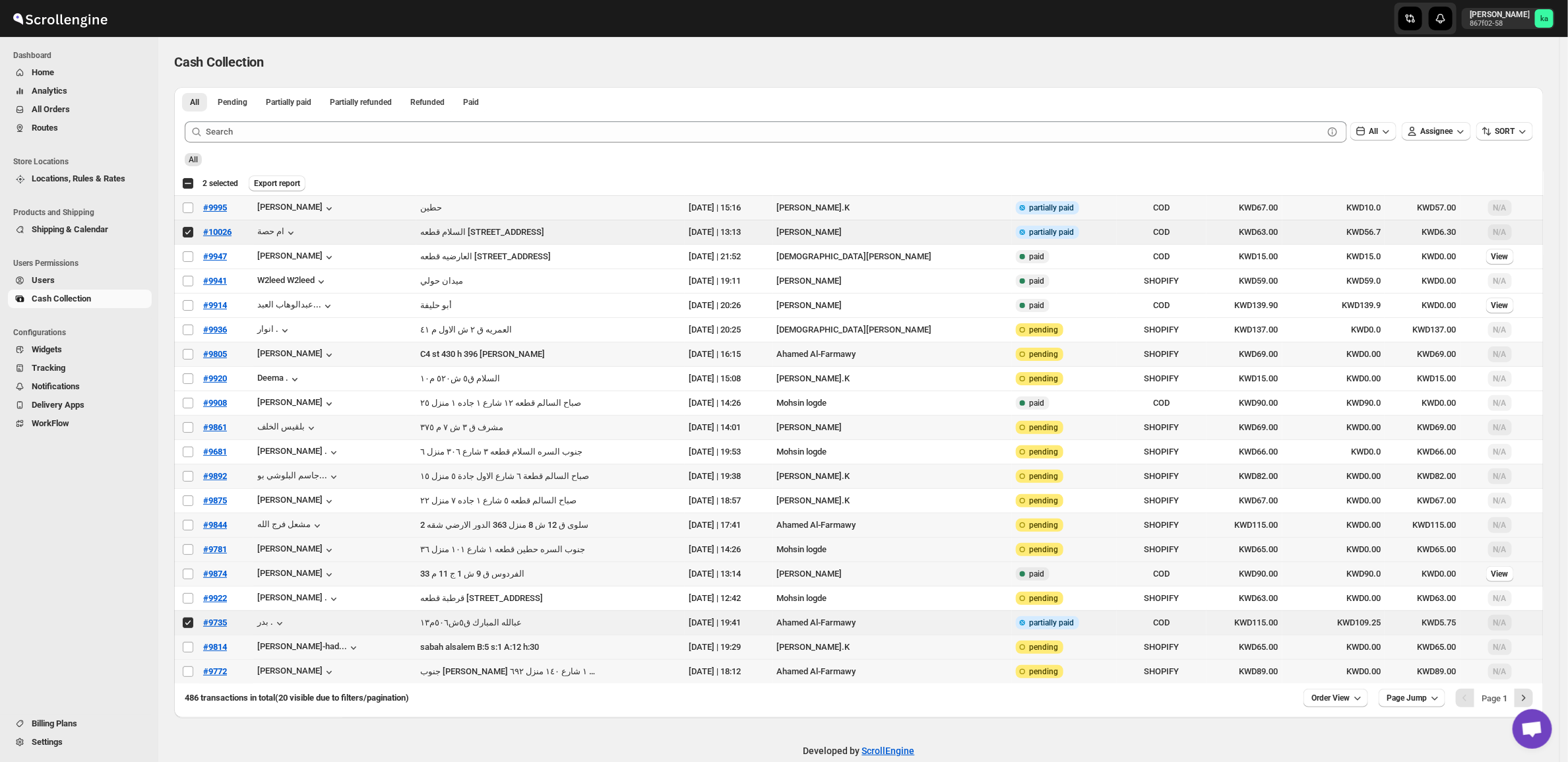
click at [845, 198] on td "[PERSON_NAME].K" at bounding box center [893, 208] width 240 height 25
checkbox input "true"
click at [189, 232] on input "Select transaction" at bounding box center [188, 232] width 11 height 11
checkbox input "false"
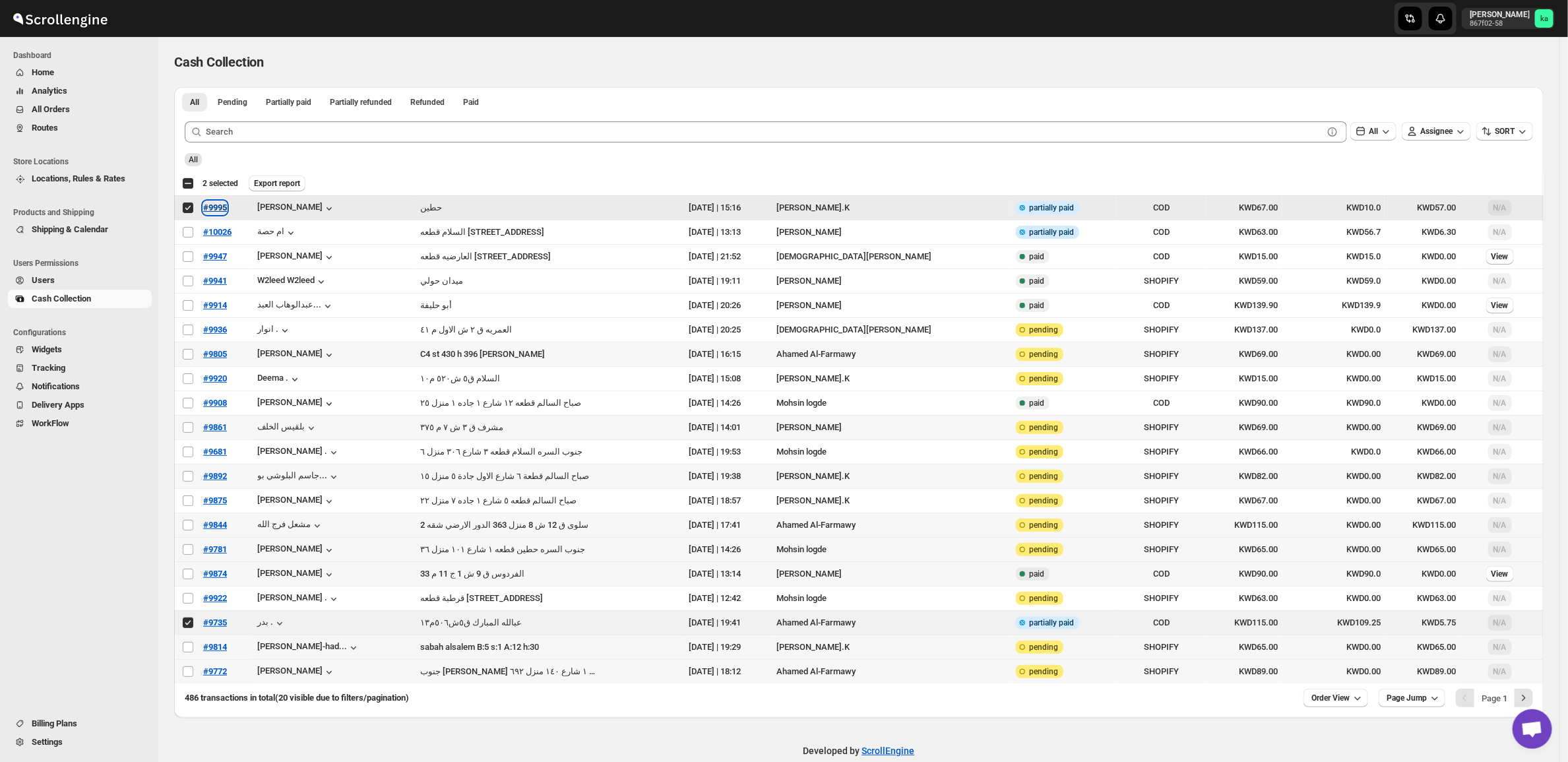
click at [209, 207] on span "#9995" at bounding box center [215, 207] width 24 height 10
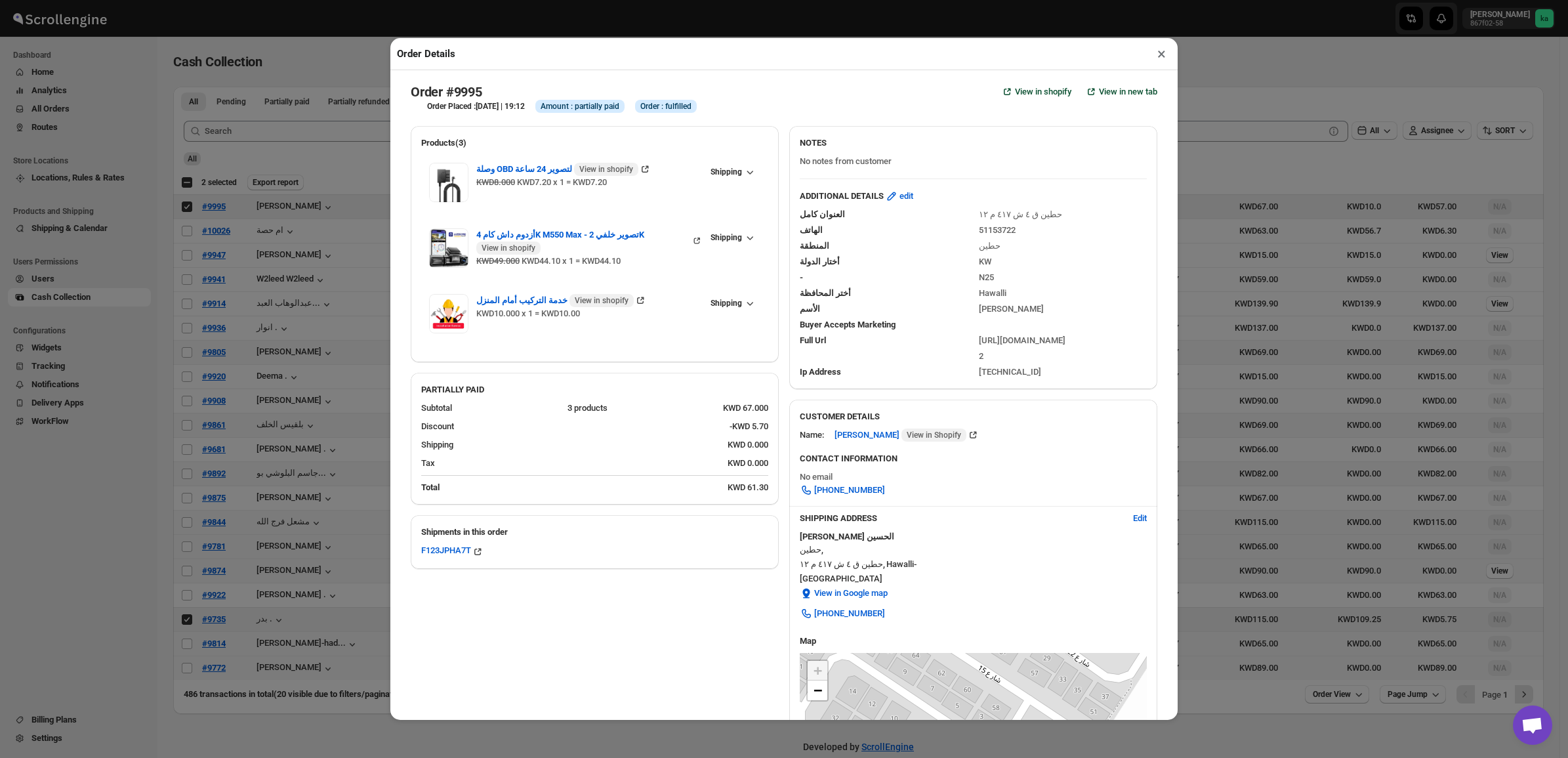
click at [1162, 53] on button "×" at bounding box center [1161, 53] width 19 height 18
